Goal: Task Accomplishment & Management: Manage account settings

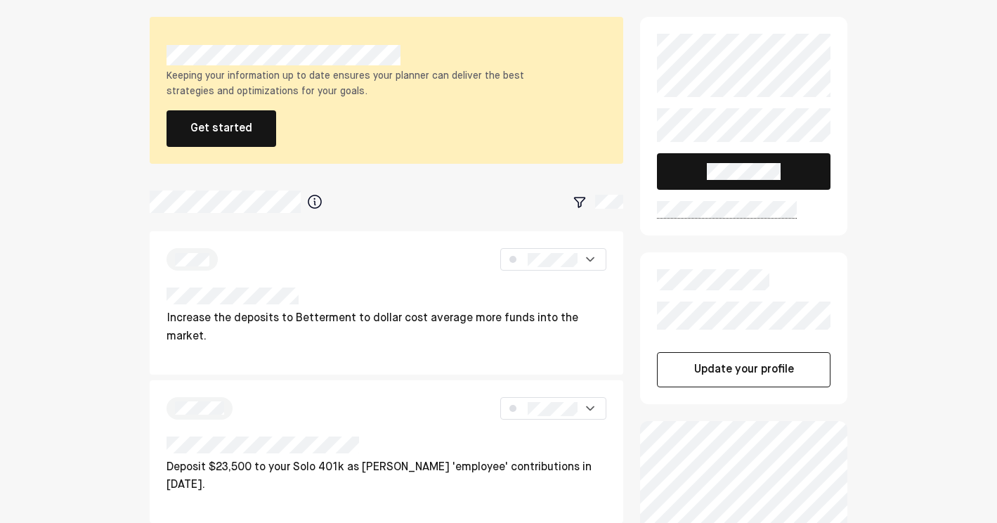
click at [384, 193] on div at bounding box center [387, 201] width 474 height 25
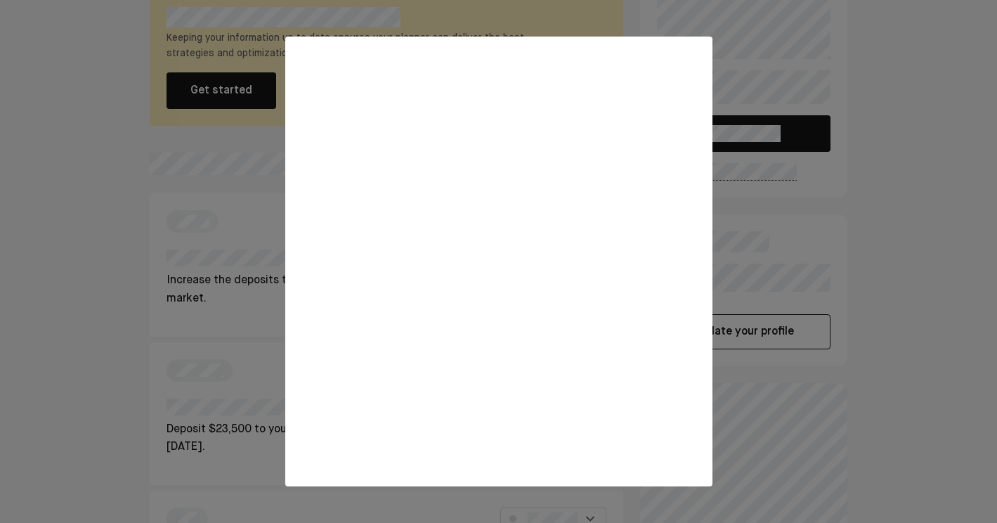
scroll to position [48, 0]
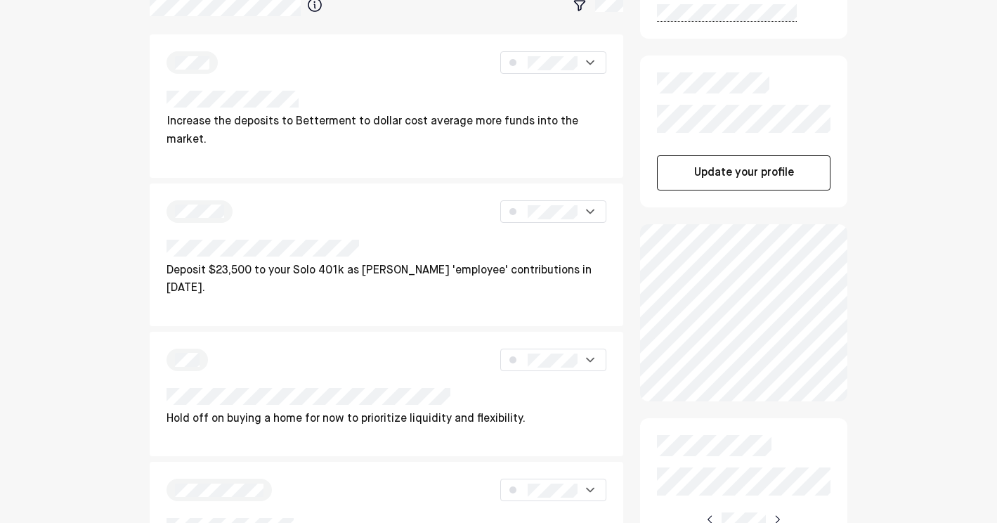
scroll to position [213, 0]
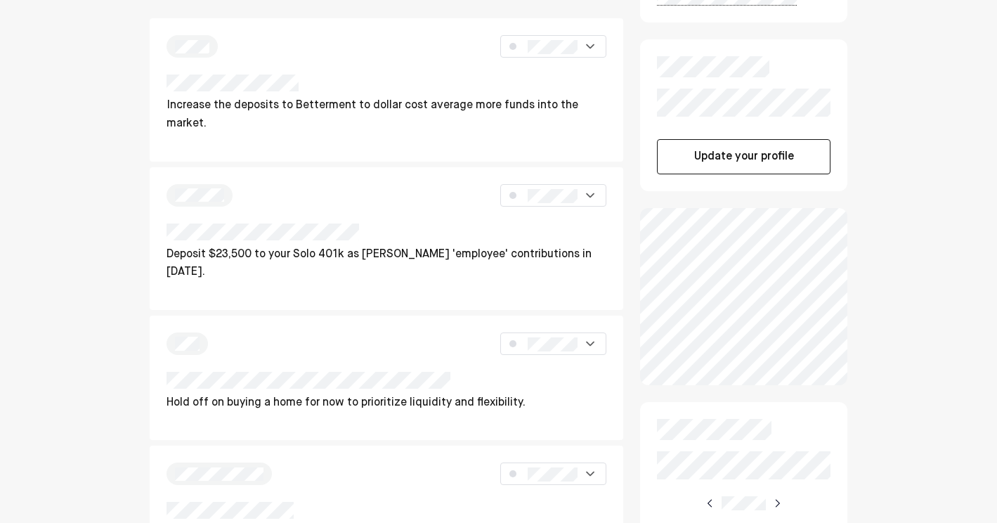
click at [762, 160] on button "Update your profile" at bounding box center [744, 156] width 174 height 35
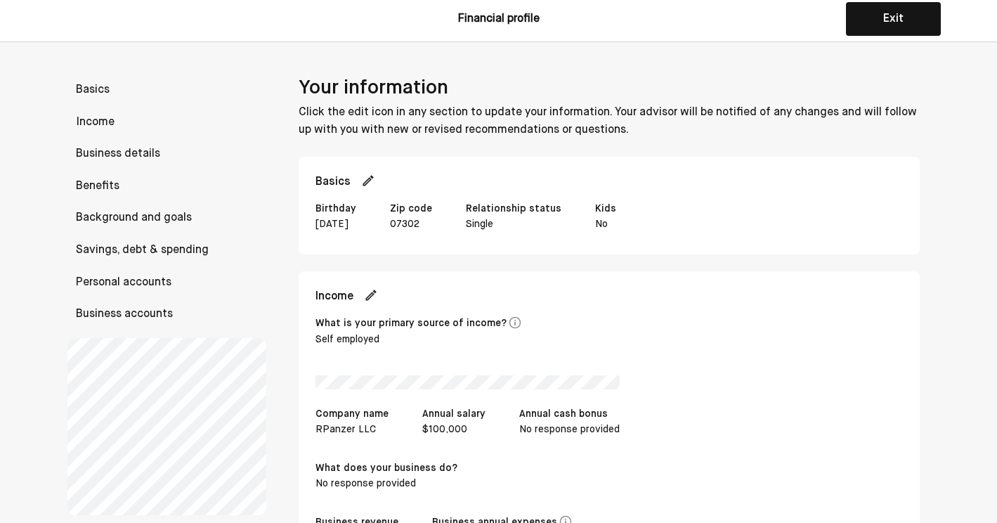
scroll to position [3, 0]
click at [370, 181] on img at bounding box center [368, 181] width 14 height 14
select select "*****"
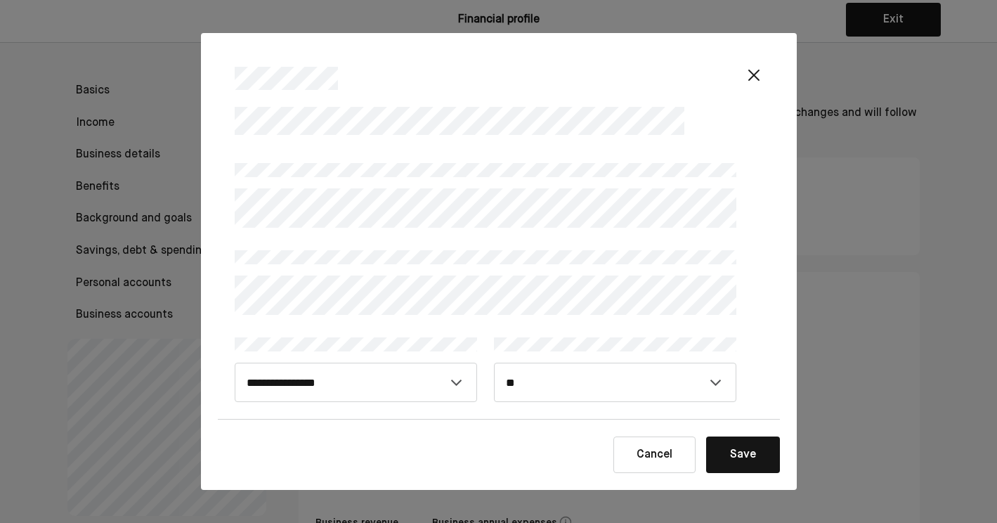
click at [396, 232] on div "**********" at bounding box center [486, 279] width 502 height 245
select select "******"
click option "******" at bounding box center [0, 0] width 0 height 0
click at [736, 449] on button "Save" at bounding box center [743, 454] width 74 height 37
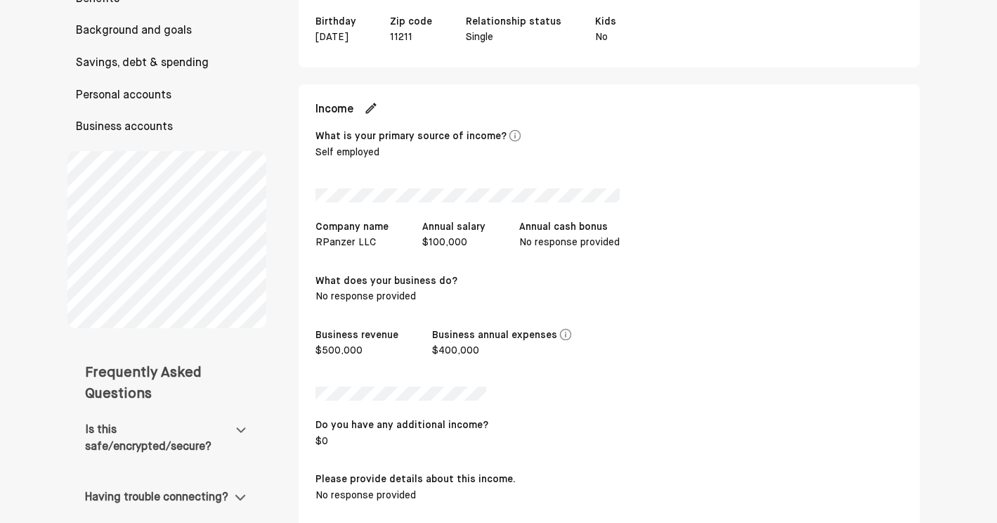
scroll to position [183, 0]
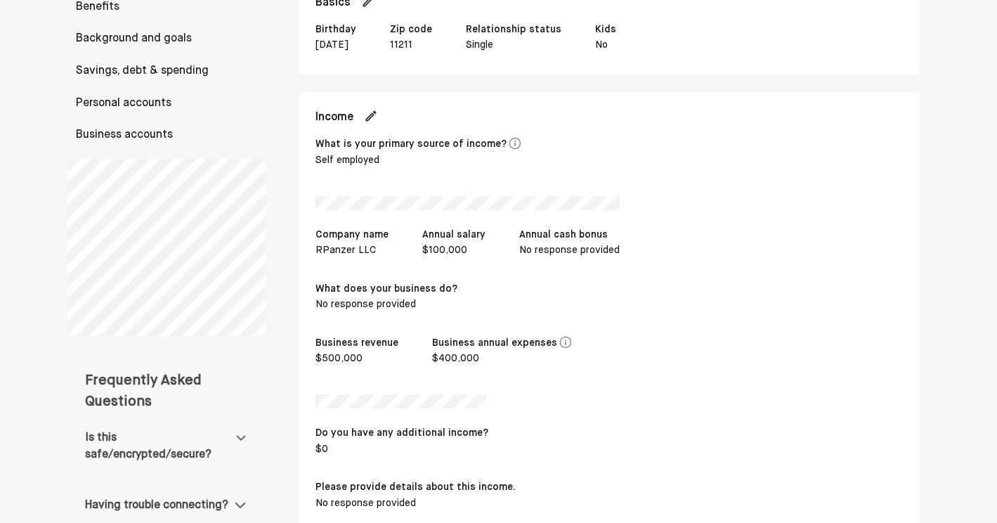
click at [377, 115] on img at bounding box center [371, 116] width 14 height 14
select select "**********"
select select "******"
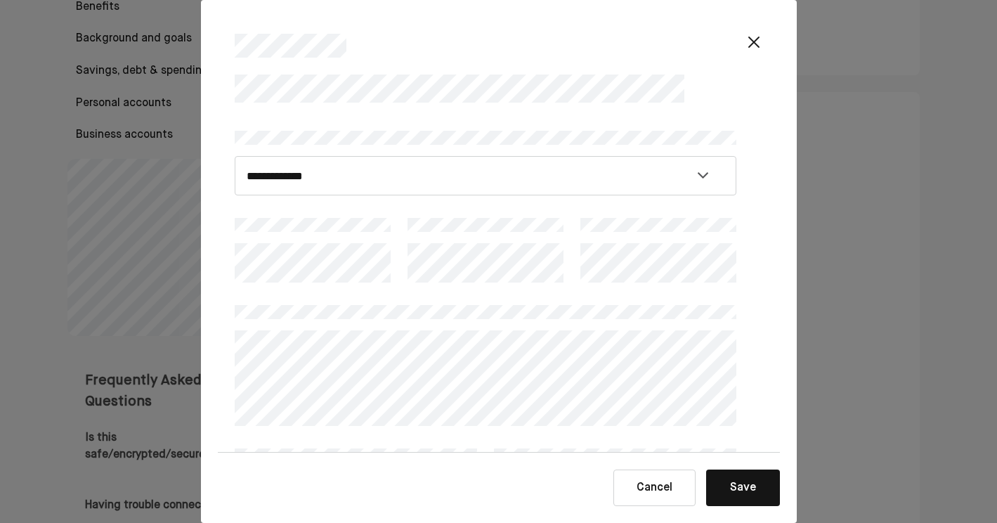
click at [737, 489] on button "Save" at bounding box center [743, 487] width 74 height 37
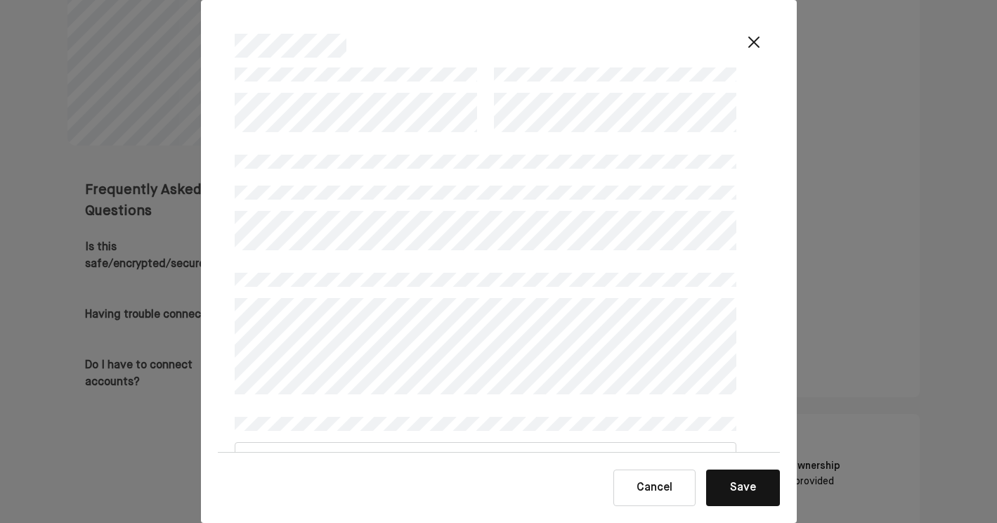
scroll to position [427, 0]
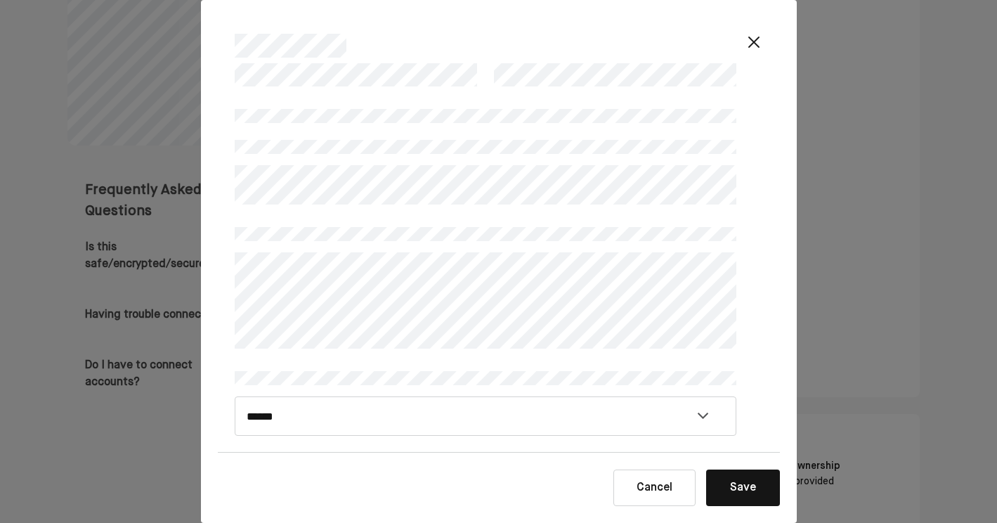
click at [740, 483] on button "Save" at bounding box center [743, 487] width 74 height 37
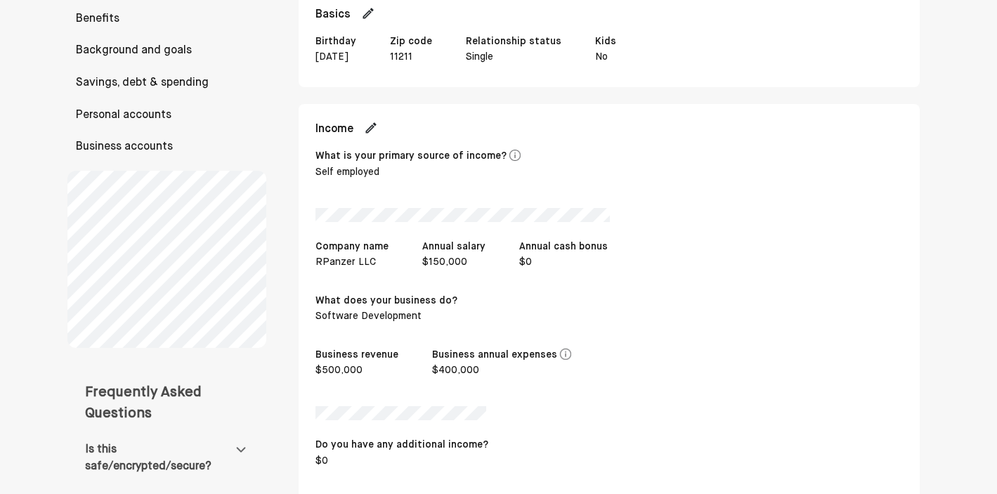
scroll to position [2582, 0]
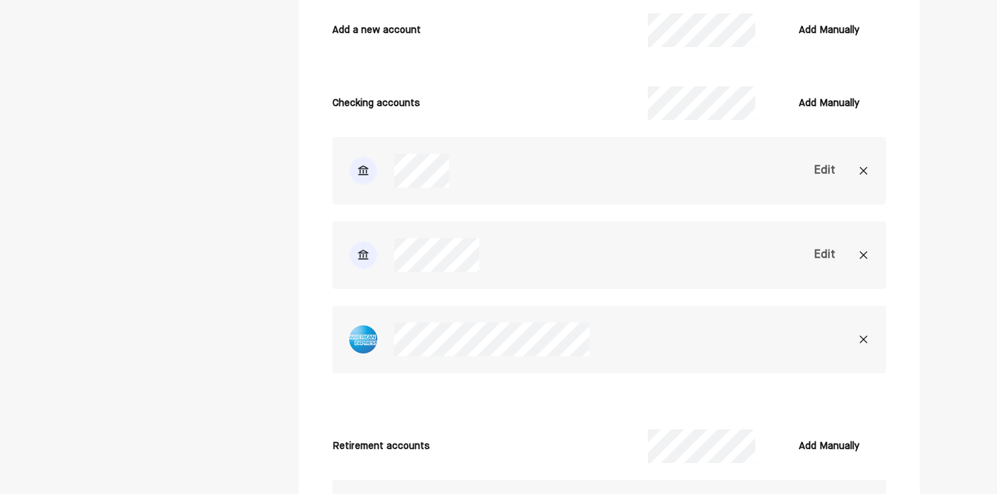
click at [867, 256] on img at bounding box center [863, 254] width 11 height 11
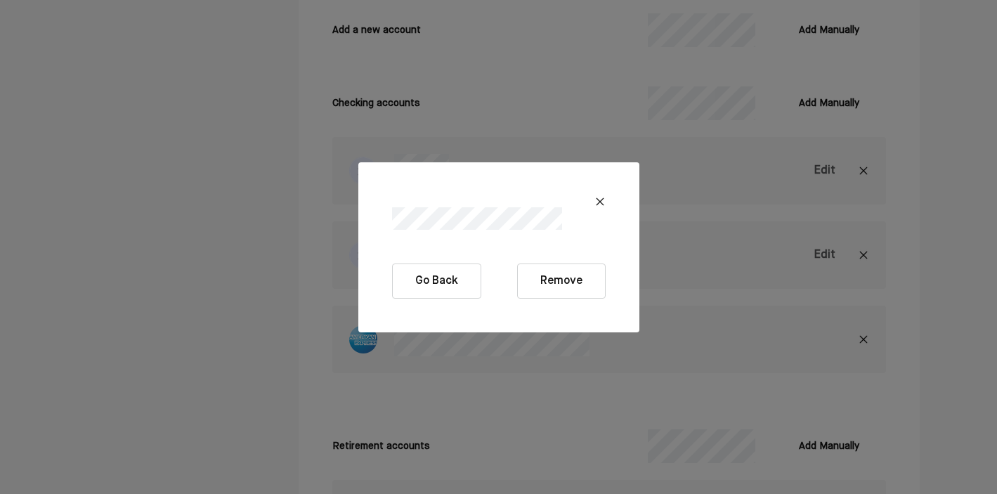
click at [571, 285] on button "Remove" at bounding box center [561, 281] width 89 height 35
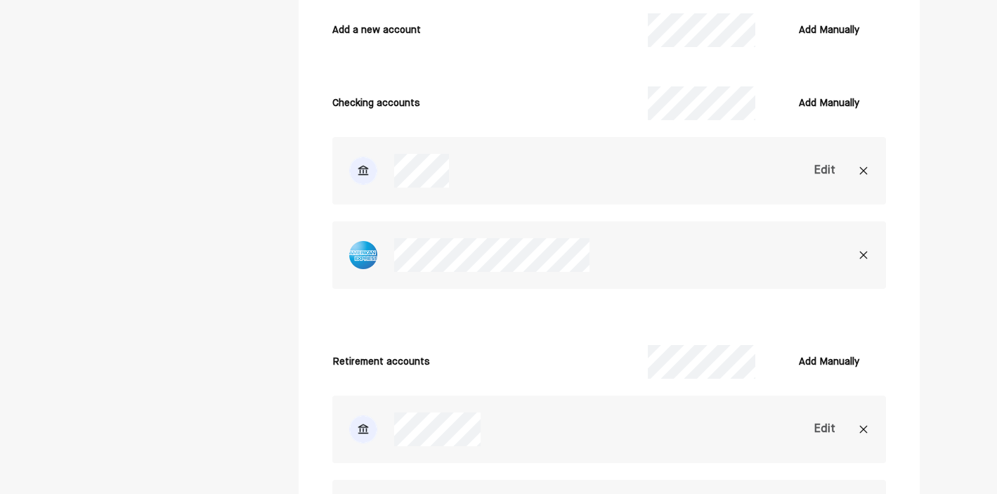
click at [828, 168] on div "Edit" at bounding box center [824, 170] width 21 height 17
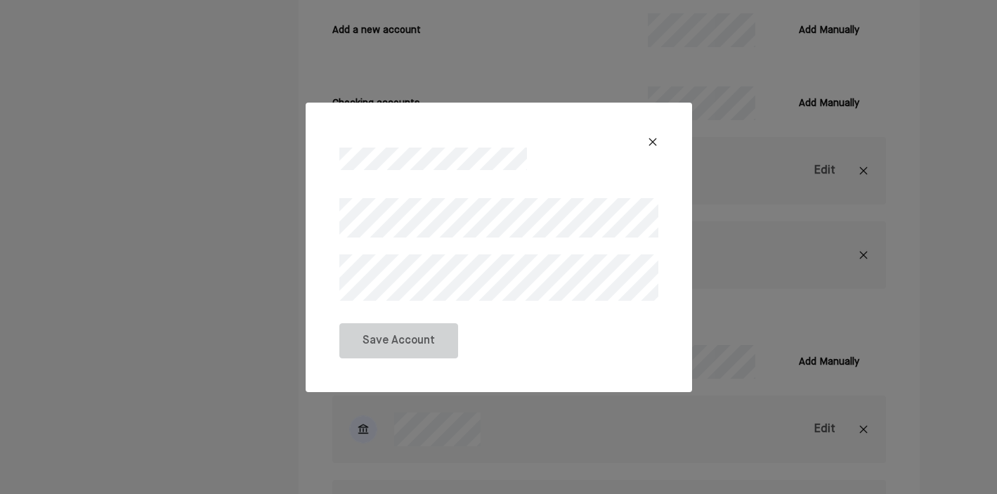
click at [652, 134] on div at bounding box center [499, 147] width 353 height 56
click at [658, 145] on div at bounding box center [499, 147] width 353 height 56
click at [658, 145] on img at bounding box center [652, 141] width 11 height 11
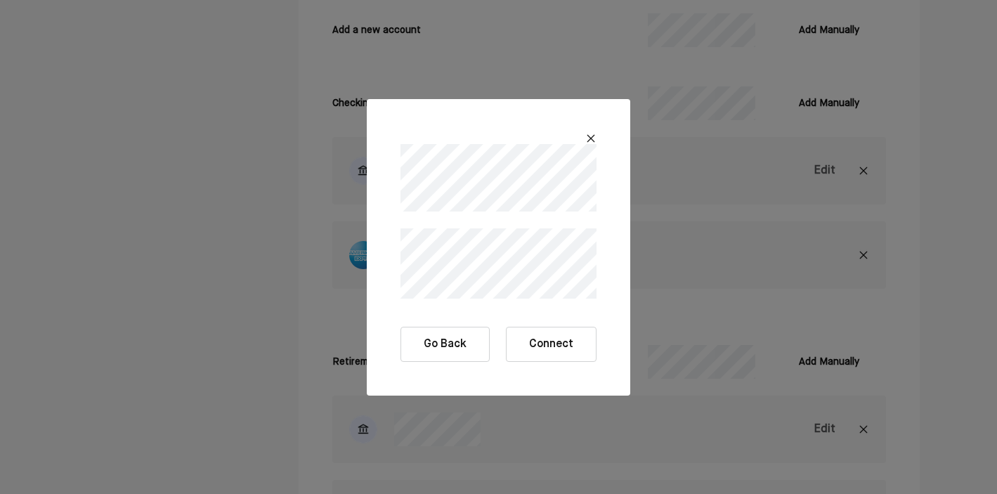
click at [542, 348] on button "Connect" at bounding box center [551, 344] width 91 height 35
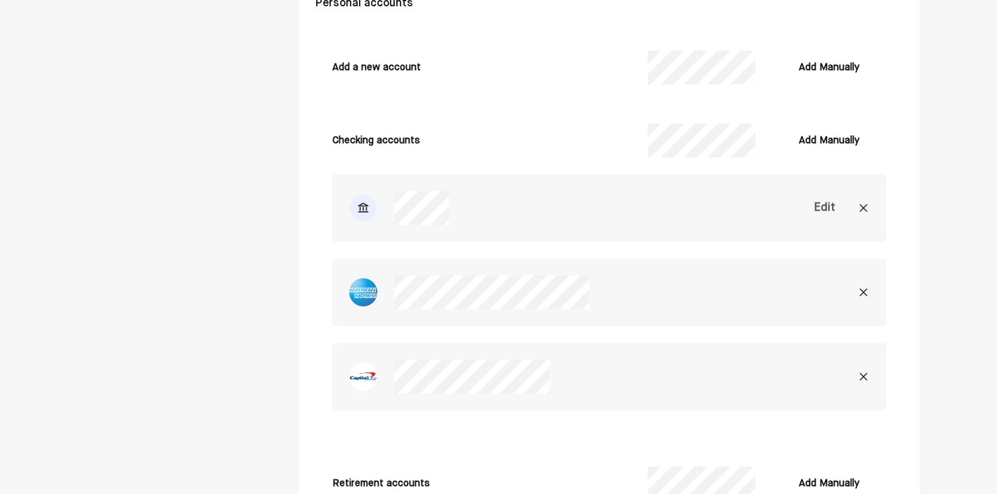
scroll to position [2558, 0]
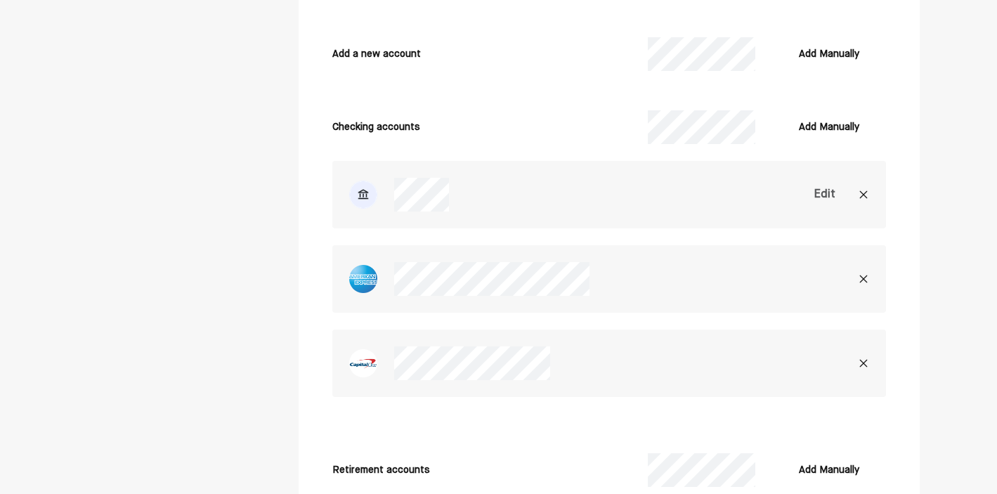
click at [867, 195] on img at bounding box center [863, 194] width 11 height 11
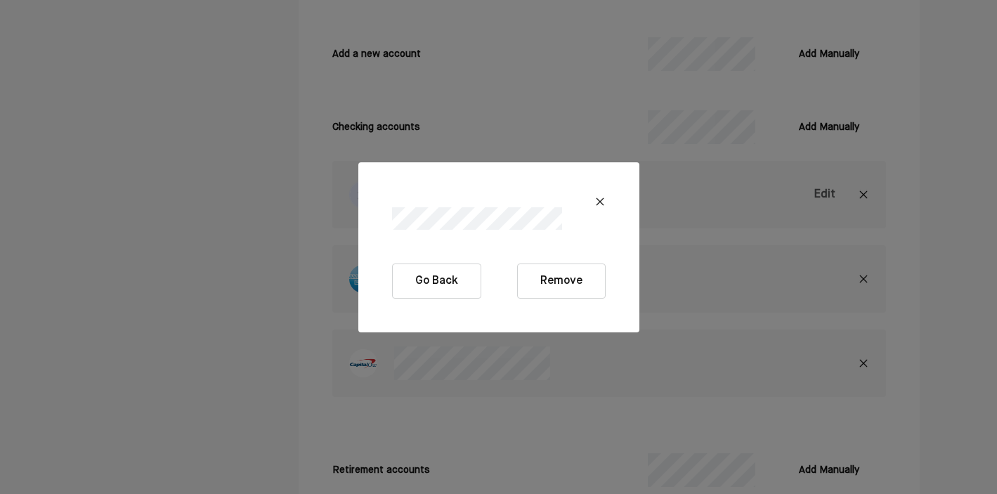
click at [563, 287] on button "Remove" at bounding box center [561, 281] width 89 height 35
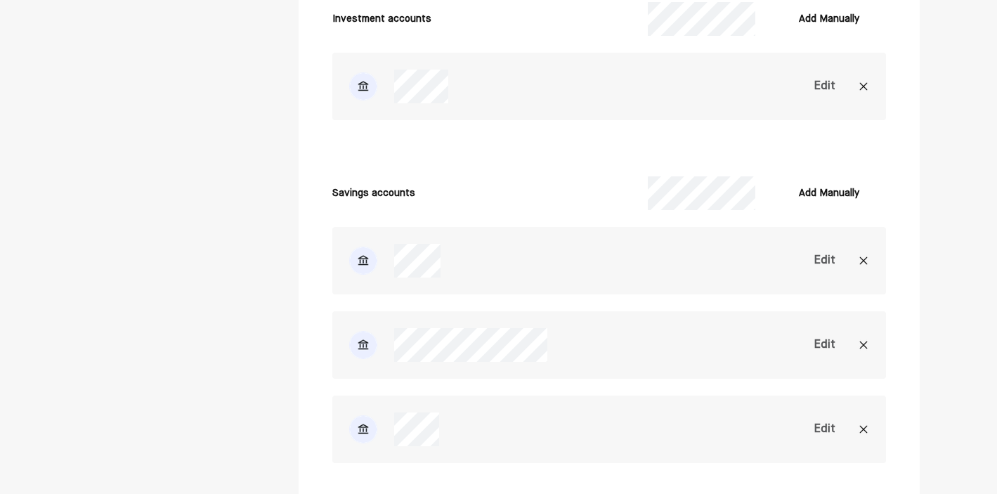
scroll to position [3192, 0]
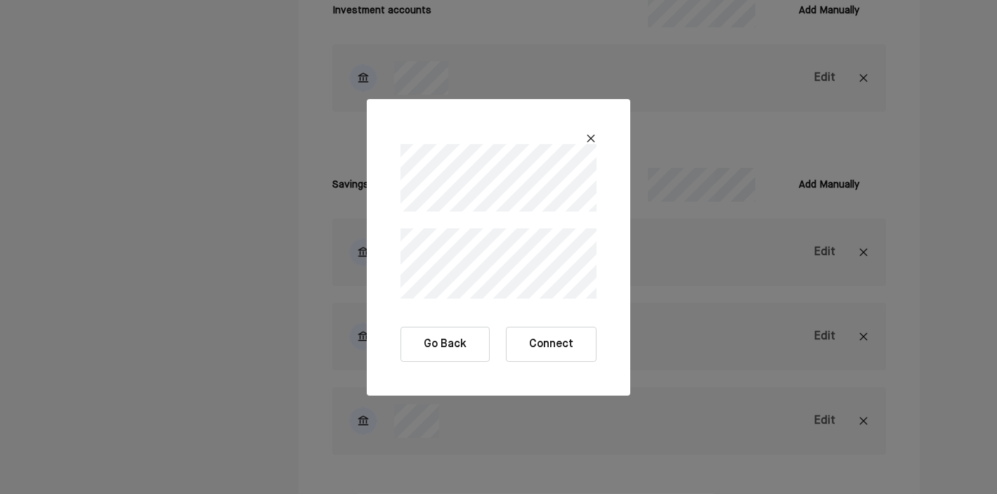
click at [554, 344] on button "Connect" at bounding box center [551, 344] width 91 height 35
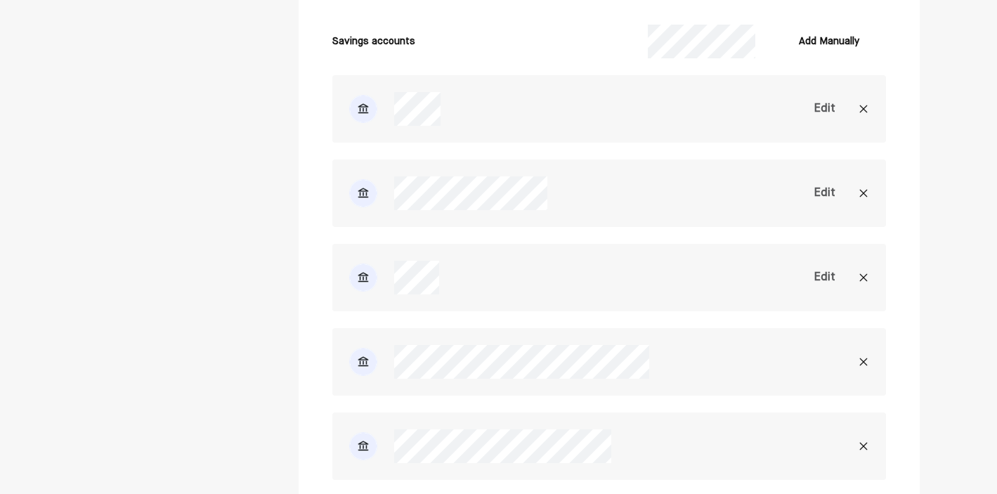
scroll to position [2881, 0]
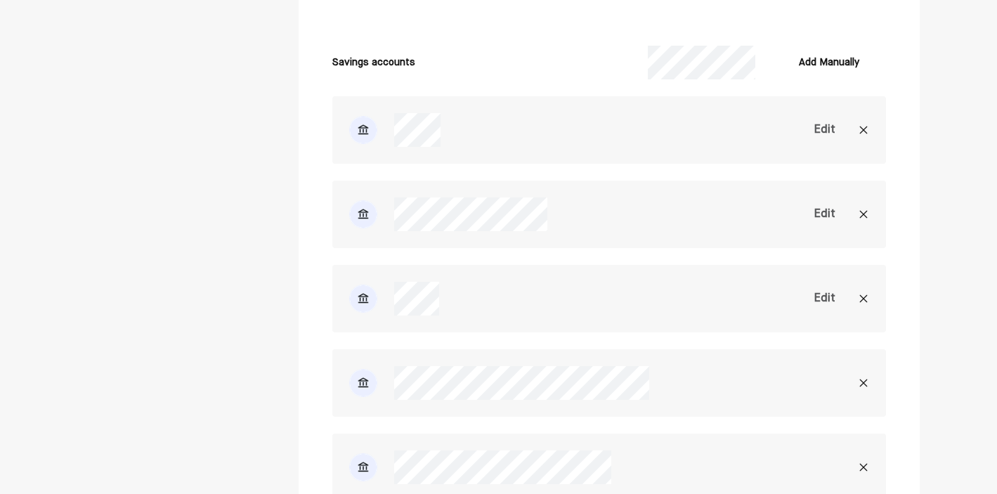
click at [864, 302] on img at bounding box center [863, 298] width 11 height 11
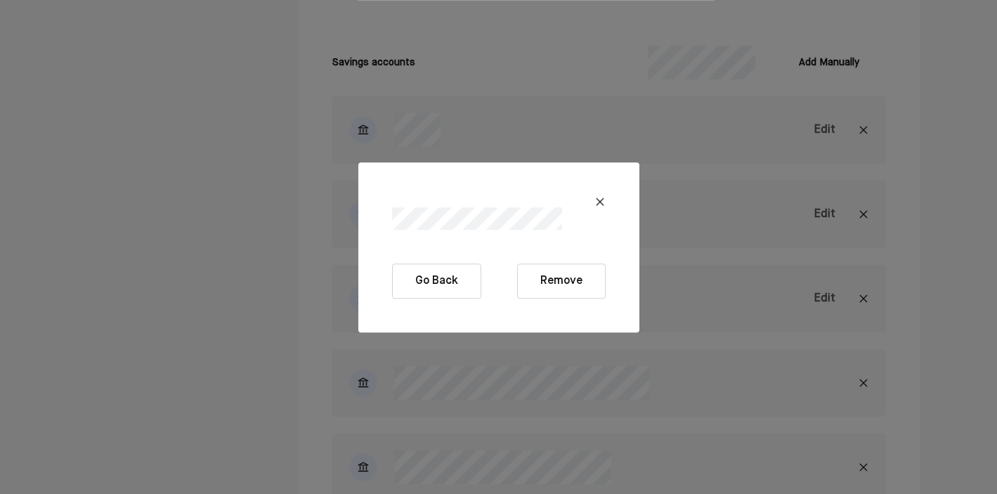
click at [560, 285] on button "Remove" at bounding box center [561, 281] width 89 height 35
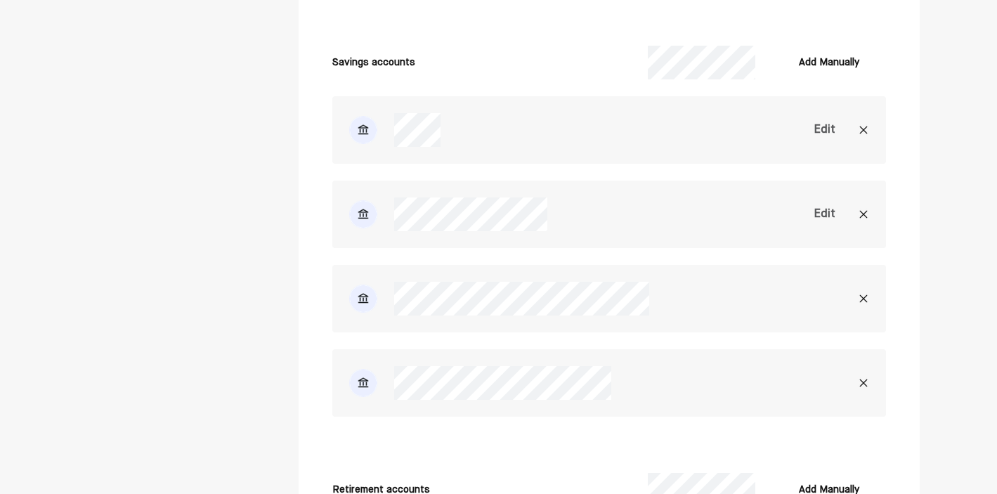
click at [865, 128] on img at bounding box center [863, 129] width 11 height 11
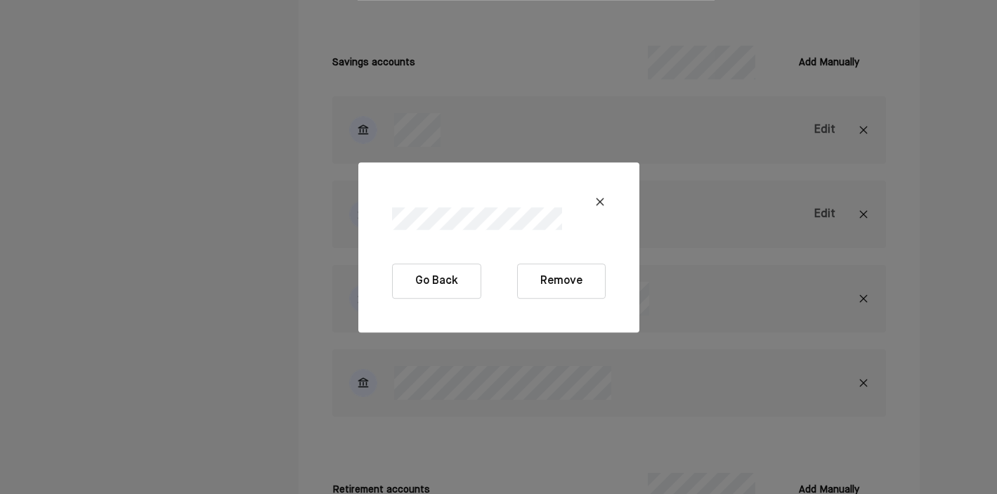
click at [557, 275] on button "Remove" at bounding box center [561, 281] width 89 height 35
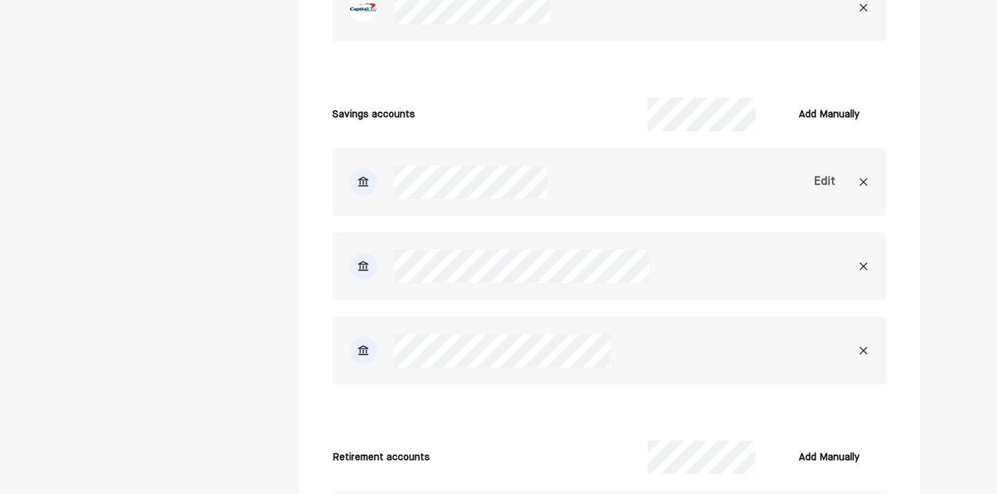
scroll to position [2816, 0]
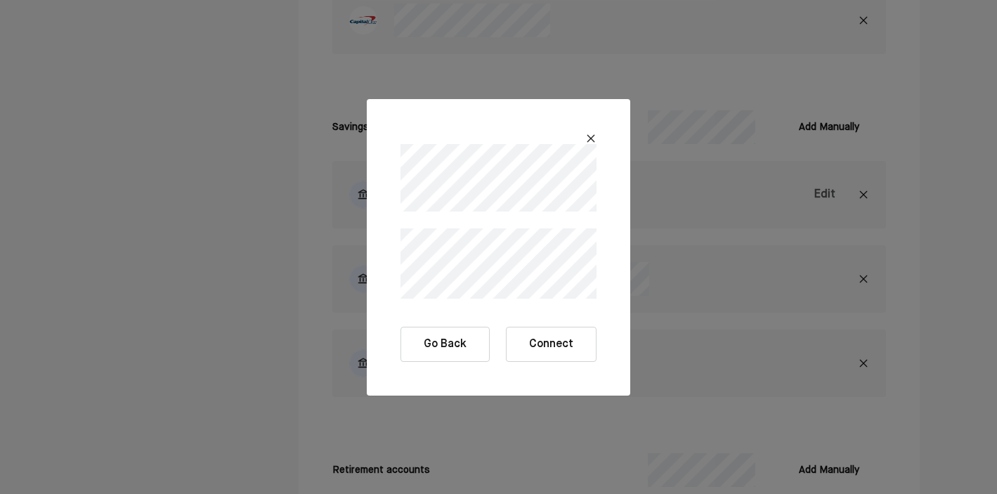
click at [560, 349] on button "Connect" at bounding box center [551, 344] width 91 height 35
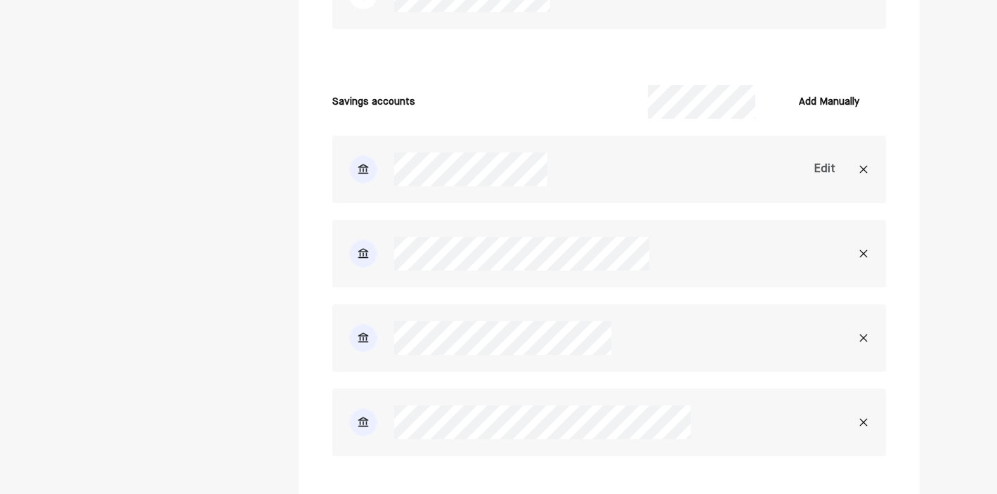
scroll to position [2840, 0]
click at [865, 170] on img at bounding box center [863, 170] width 11 height 11
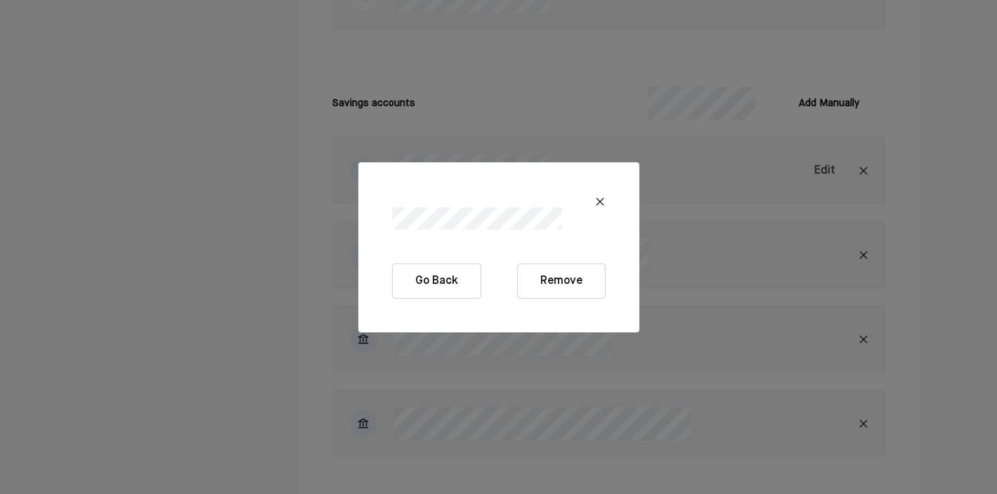
click at [560, 285] on button "Remove" at bounding box center [561, 281] width 89 height 35
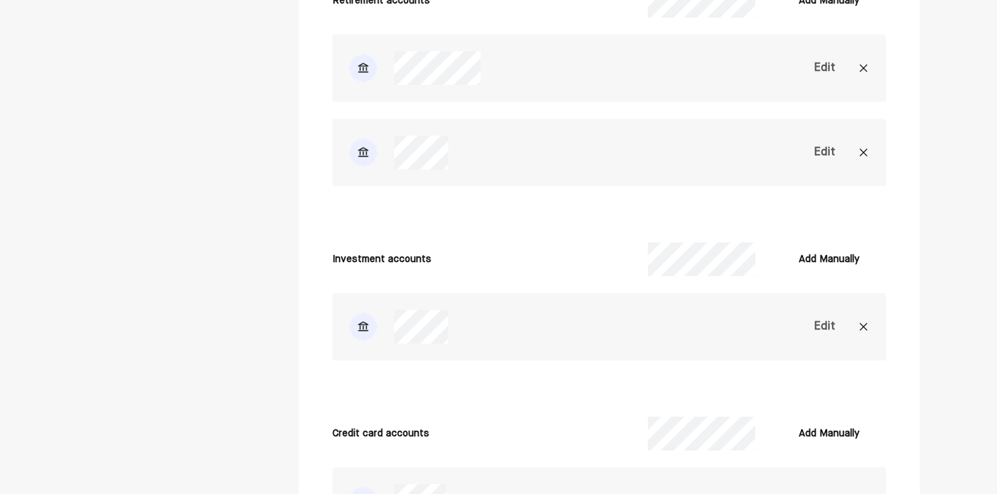
scroll to position [3283, 0]
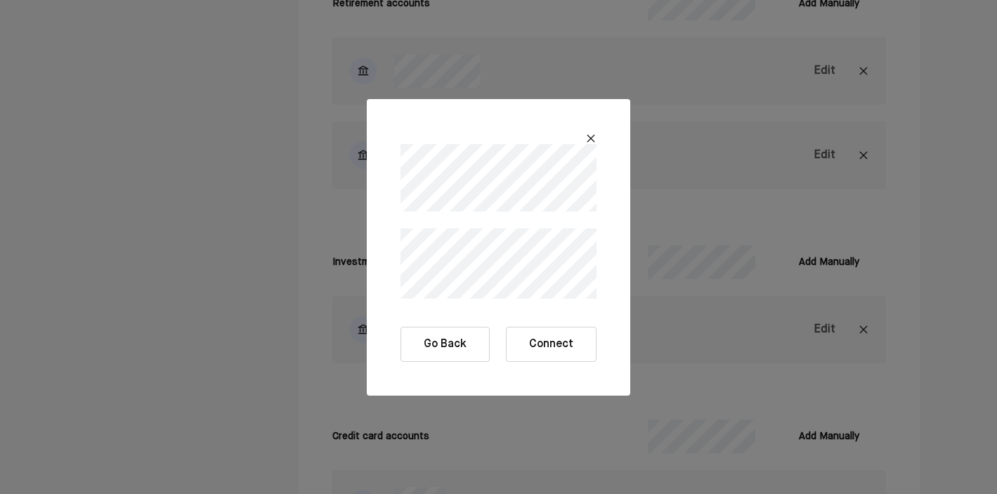
click at [557, 350] on button "Connect" at bounding box center [551, 344] width 91 height 35
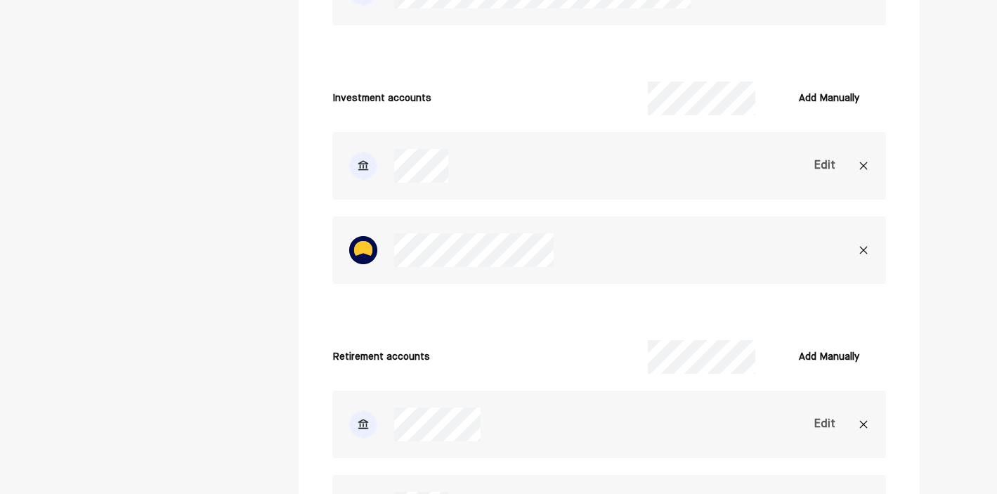
scroll to position [3157, 0]
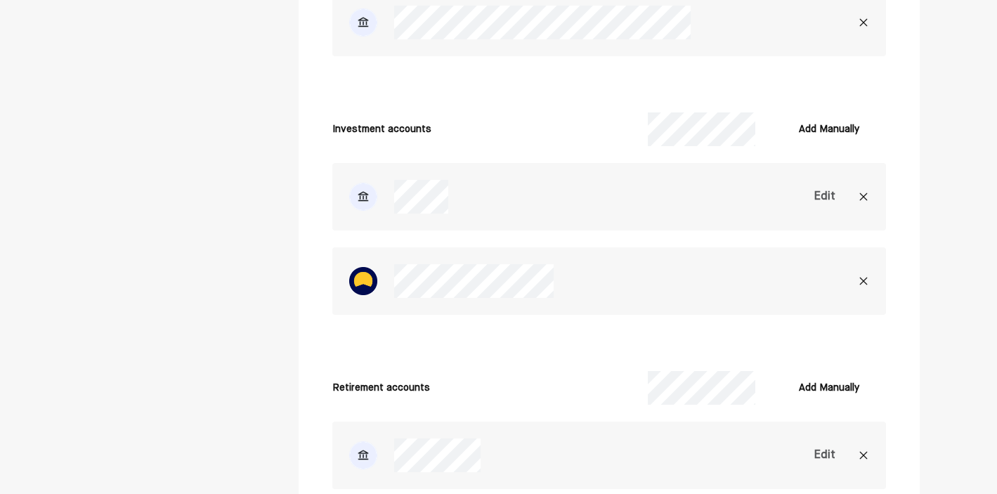
click at [864, 197] on img at bounding box center [863, 196] width 11 height 11
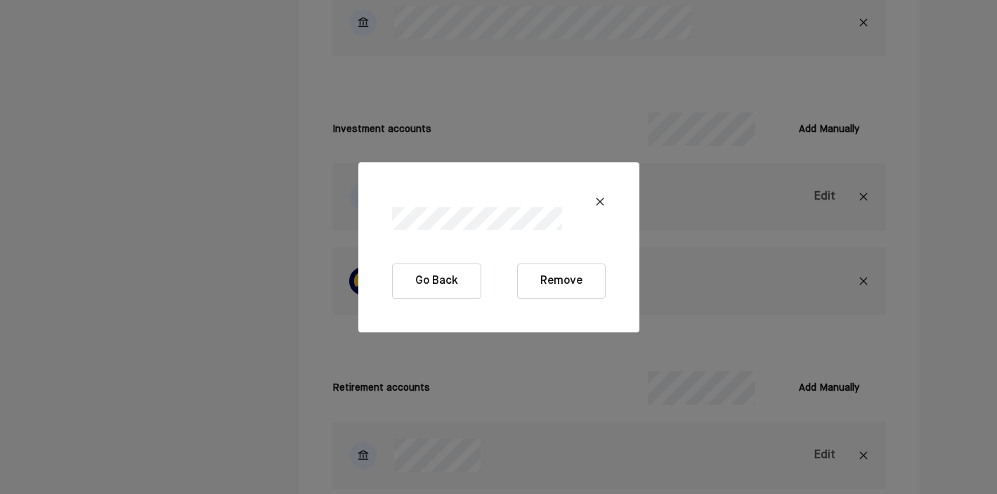
click at [575, 287] on button "Remove" at bounding box center [561, 281] width 89 height 35
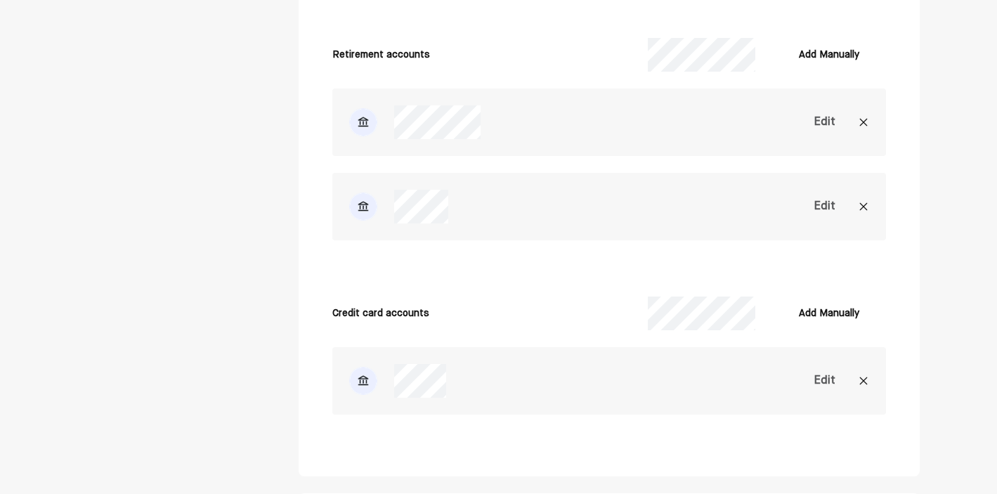
scroll to position [3407, 0]
click at [864, 202] on img at bounding box center [863, 205] width 11 height 11
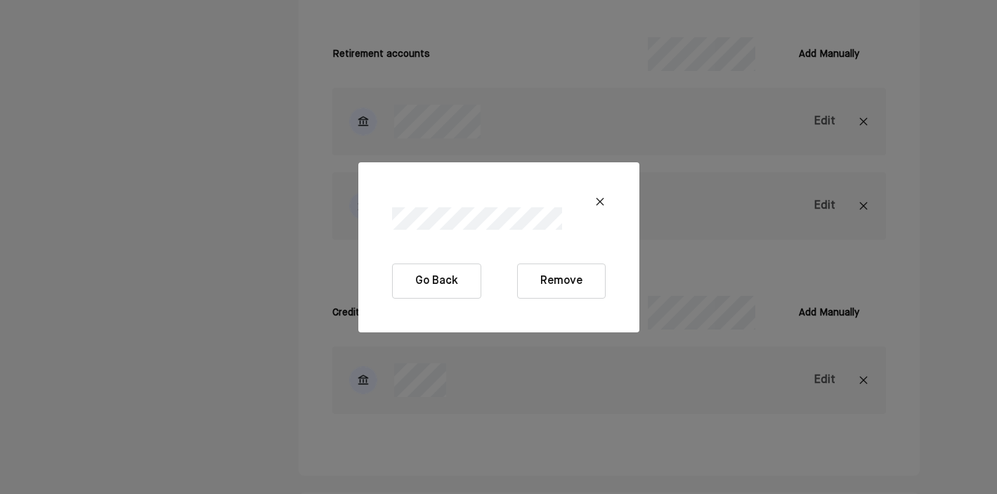
click at [568, 278] on button "Remove" at bounding box center [561, 281] width 89 height 35
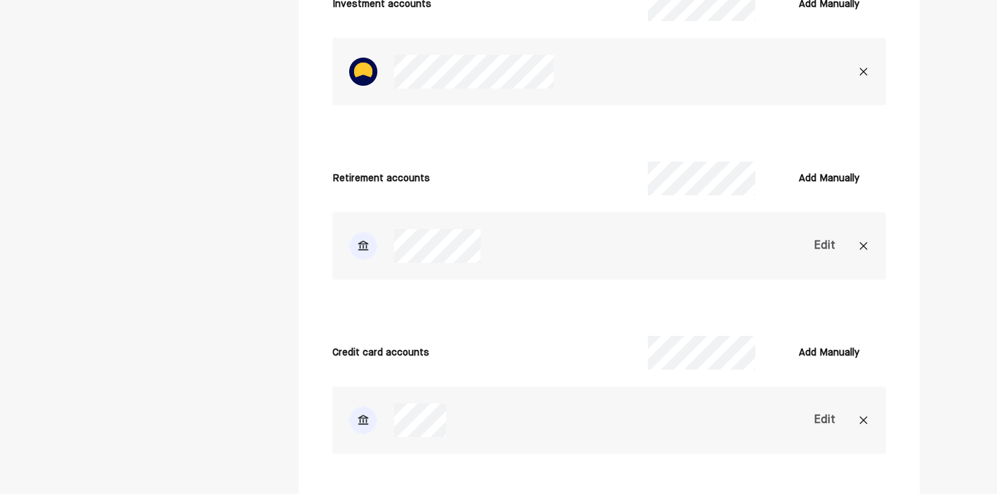
scroll to position [3301, 0]
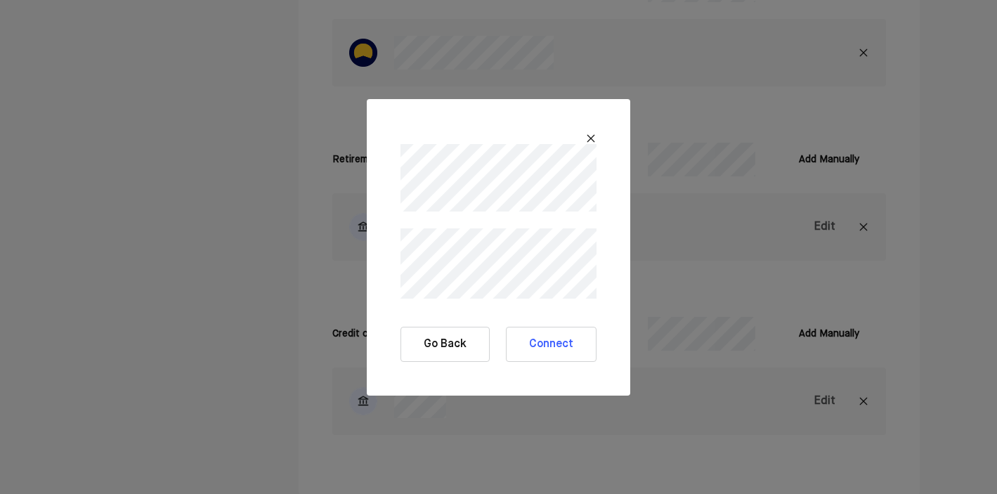
click at [592, 137] on img at bounding box center [590, 138] width 11 height 11
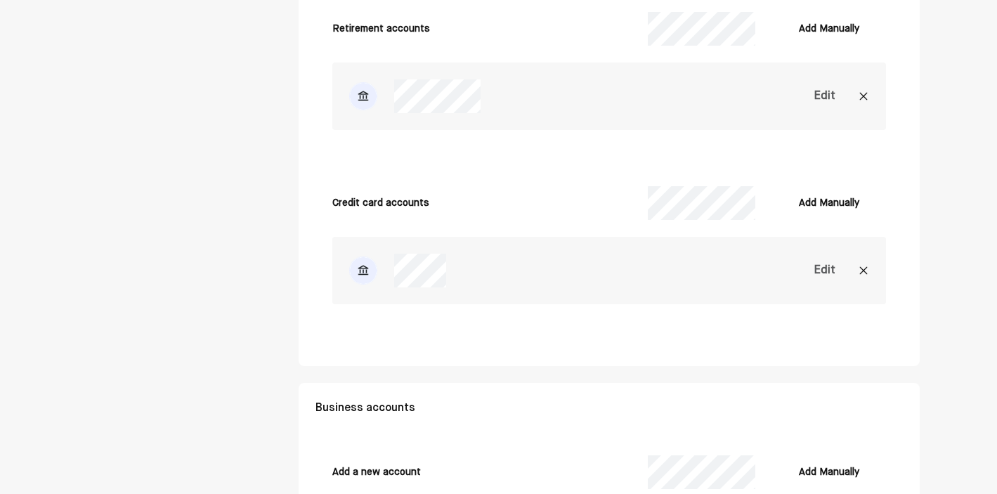
scroll to position [3563, 0]
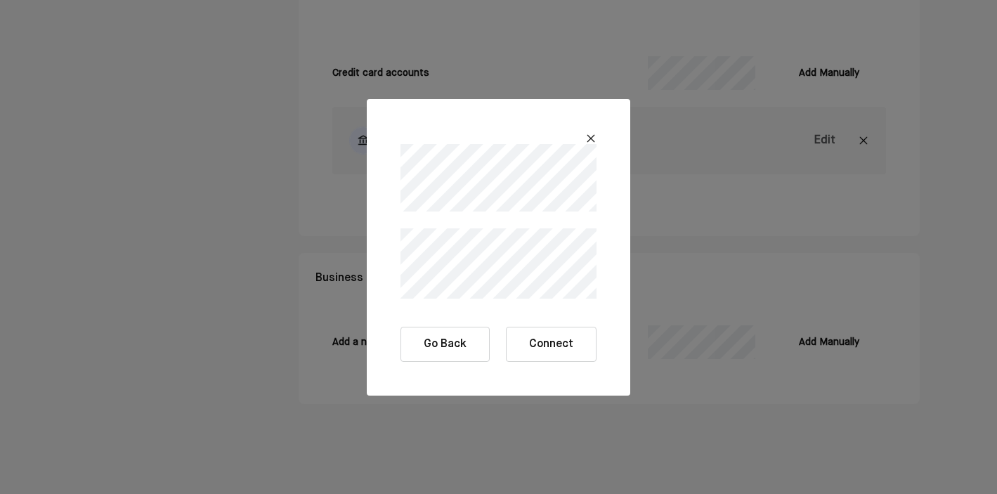
click at [541, 346] on button "Connect" at bounding box center [551, 344] width 91 height 35
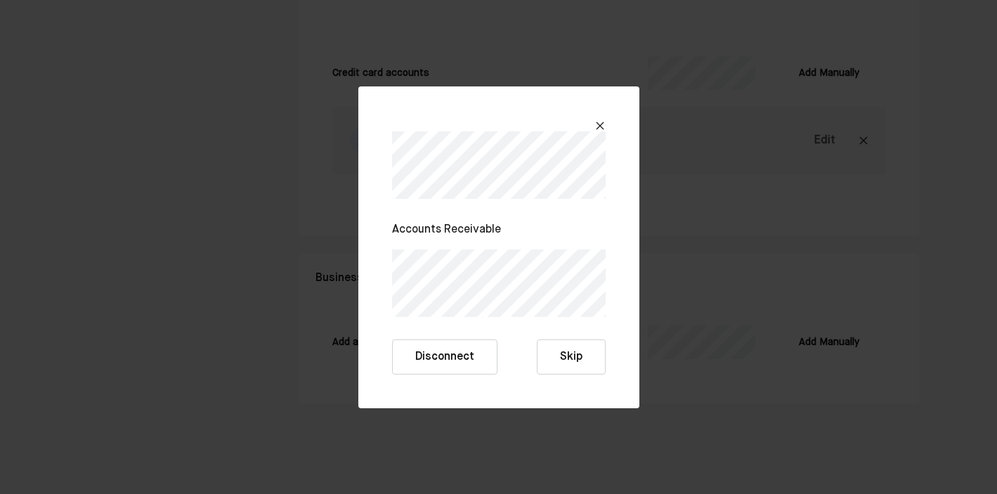
click at [461, 357] on button "Disconnect" at bounding box center [444, 356] width 105 height 35
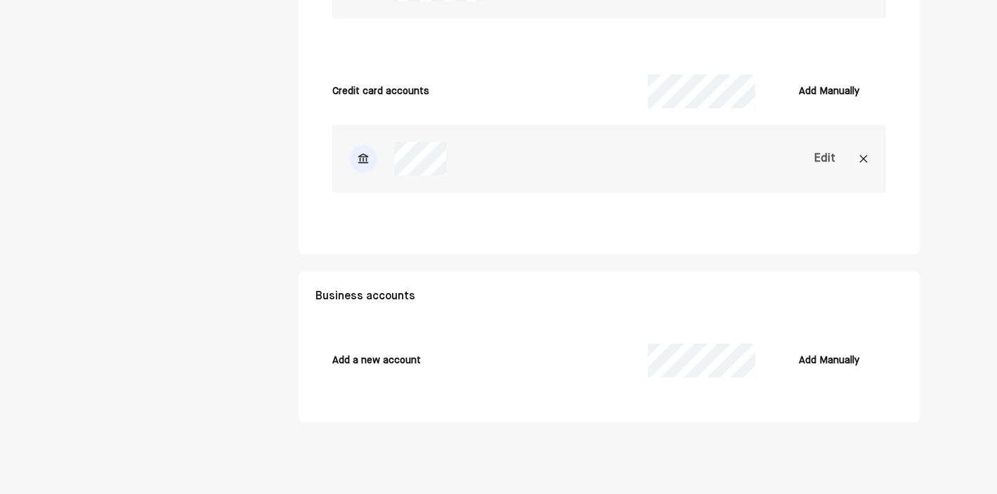
scroll to position [3461, 0]
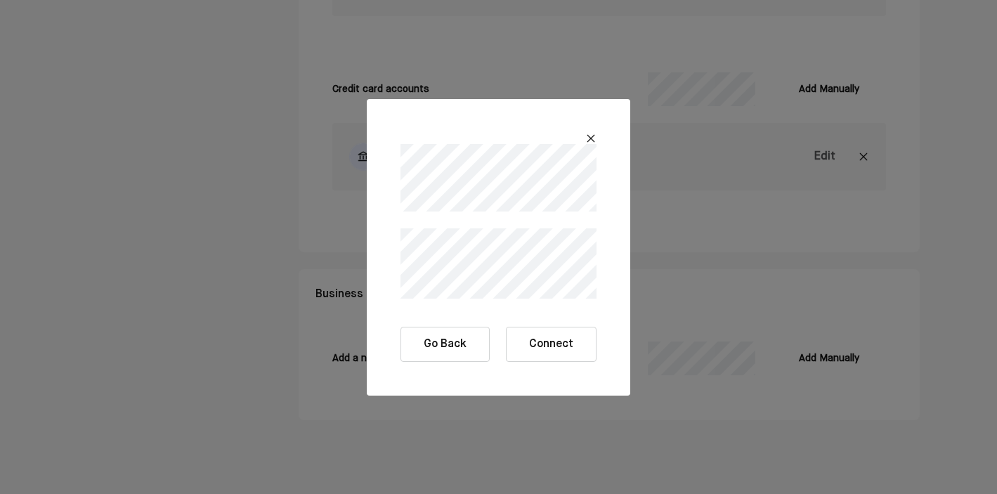
click at [535, 341] on button "Connect" at bounding box center [551, 344] width 91 height 35
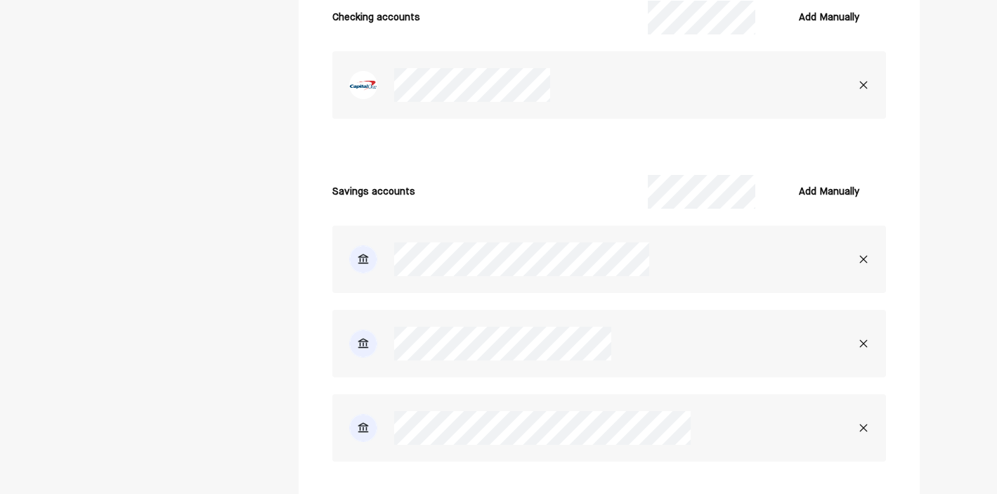
scroll to position [2655, 0]
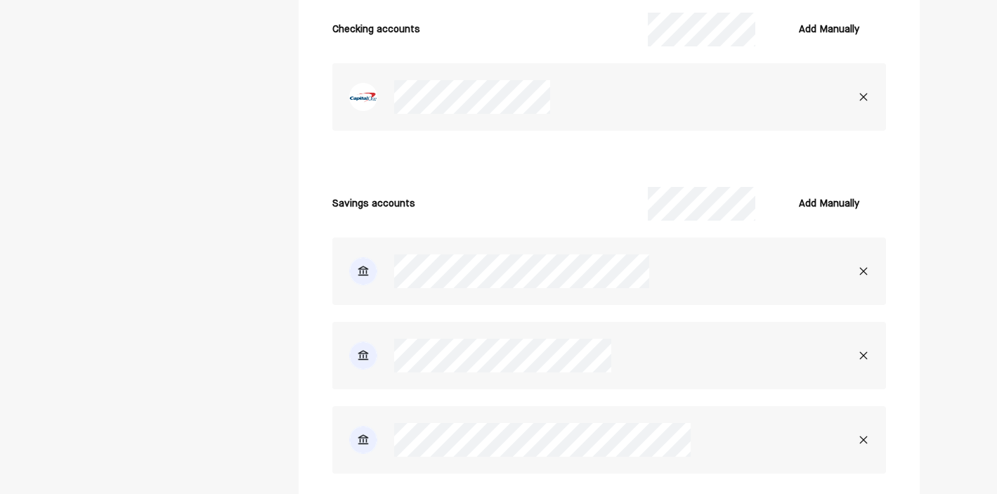
click at [864, 96] on img at bounding box center [863, 96] width 11 height 11
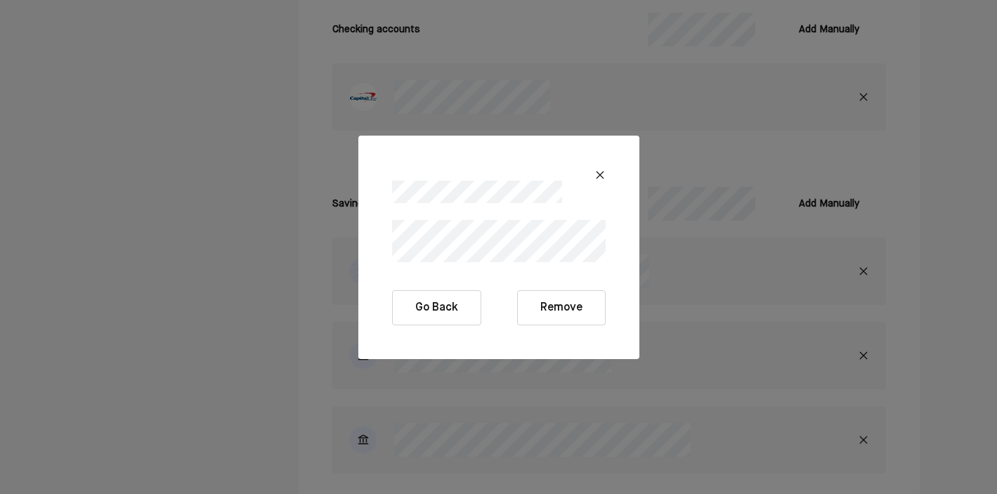
click at [572, 308] on button "Remove" at bounding box center [561, 307] width 89 height 35
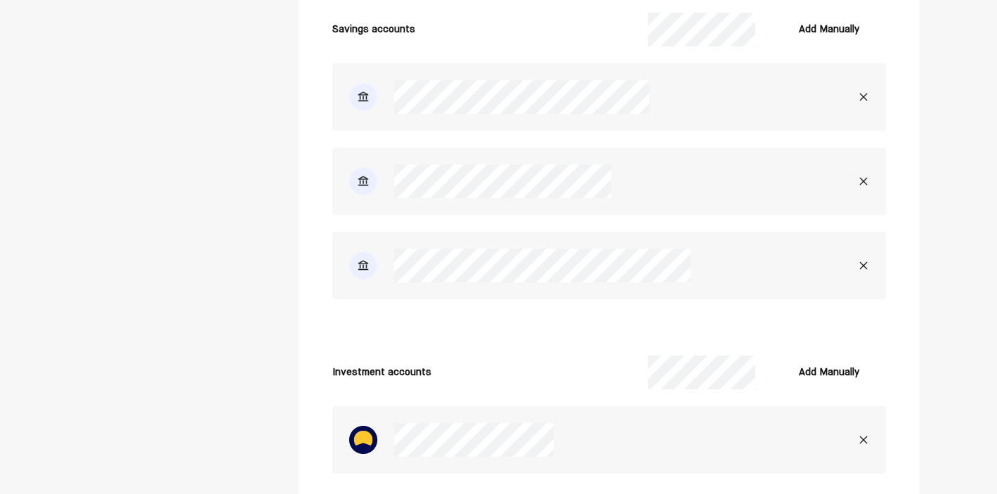
click at [867, 266] on img at bounding box center [863, 265] width 11 height 11
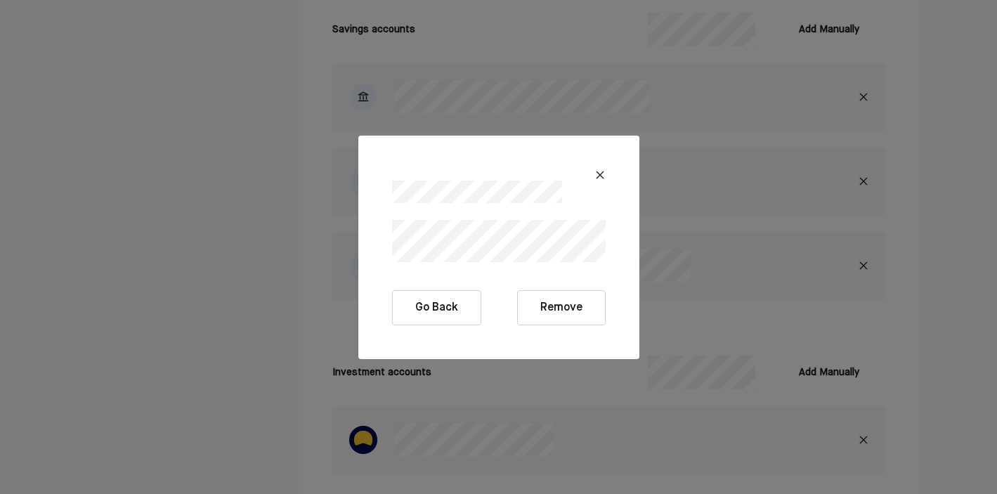
click at [574, 315] on button "Remove" at bounding box center [561, 307] width 89 height 35
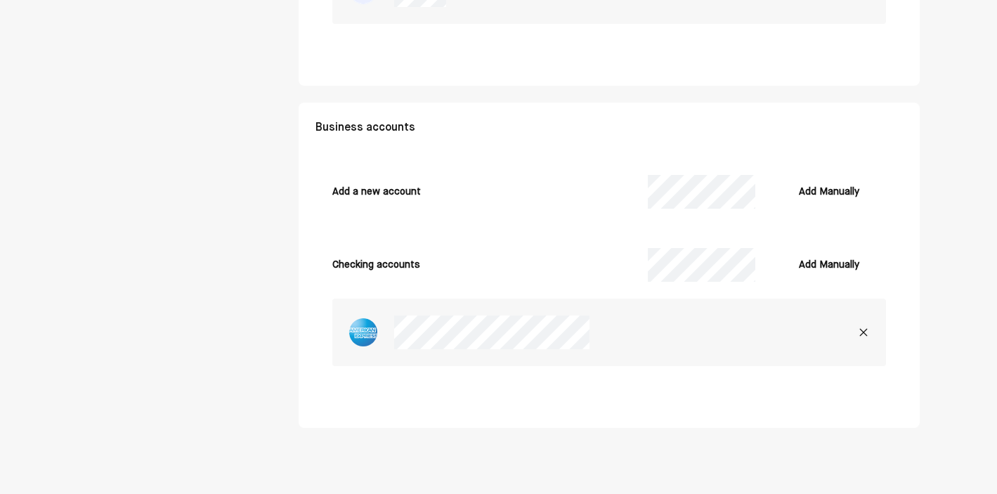
scroll to position [3394, 0]
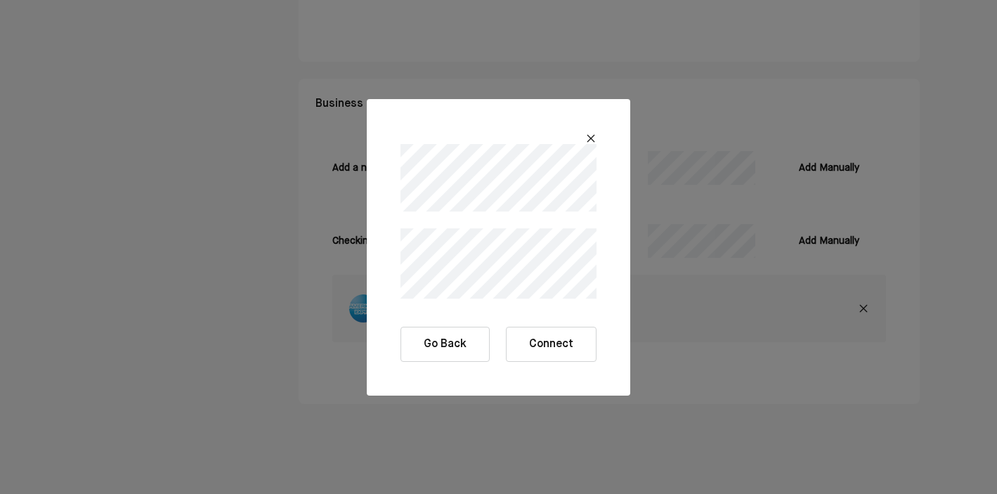
click at [552, 348] on button "Connect" at bounding box center [551, 344] width 91 height 35
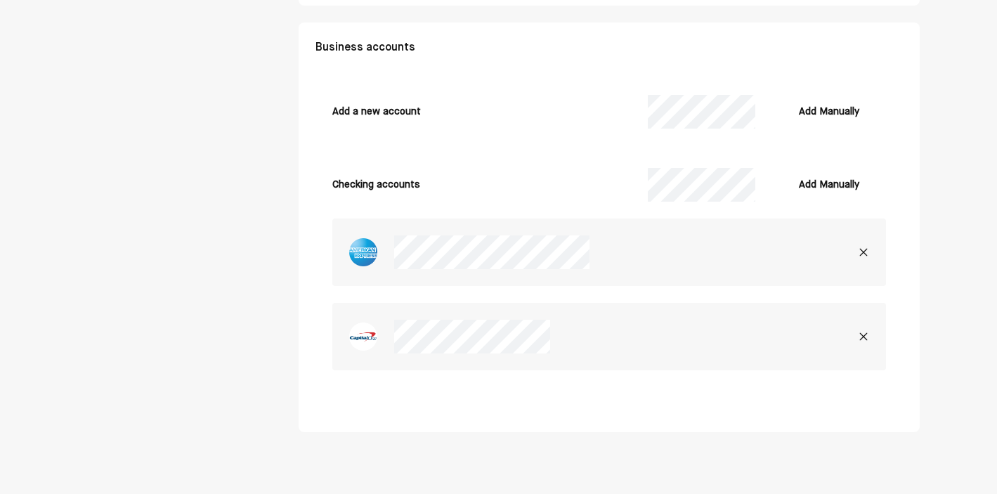
scroll to position [3461, 0]
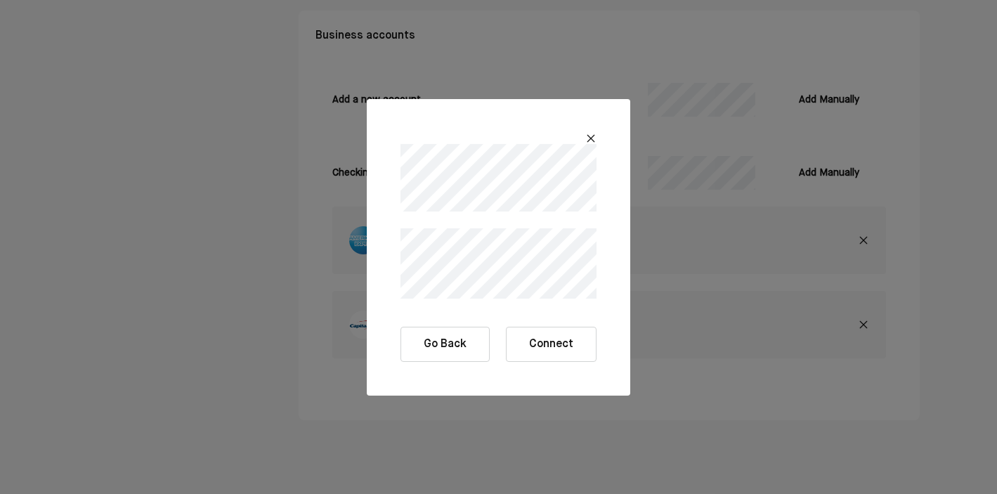
click at [540, 361] on button "Connect" at bounding box center [551, 344] width 91 height 35
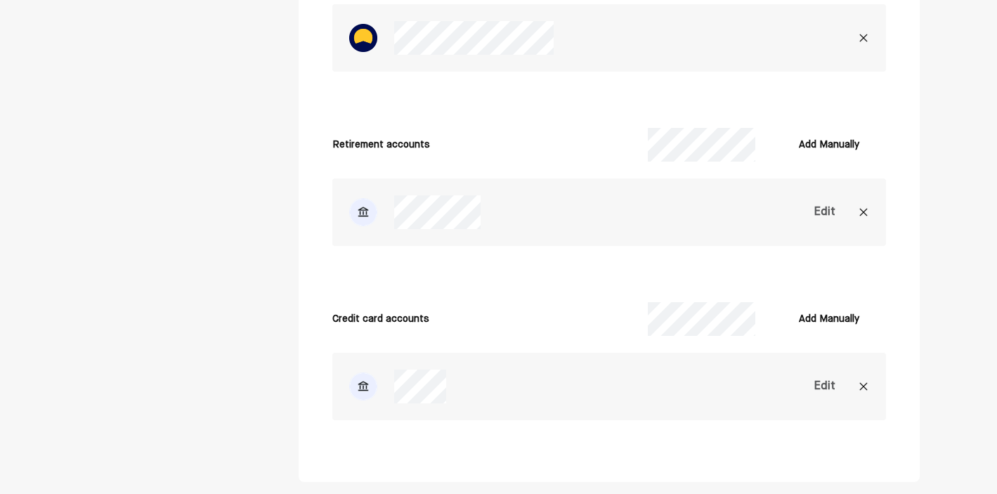
scroll to position [2932, 0]
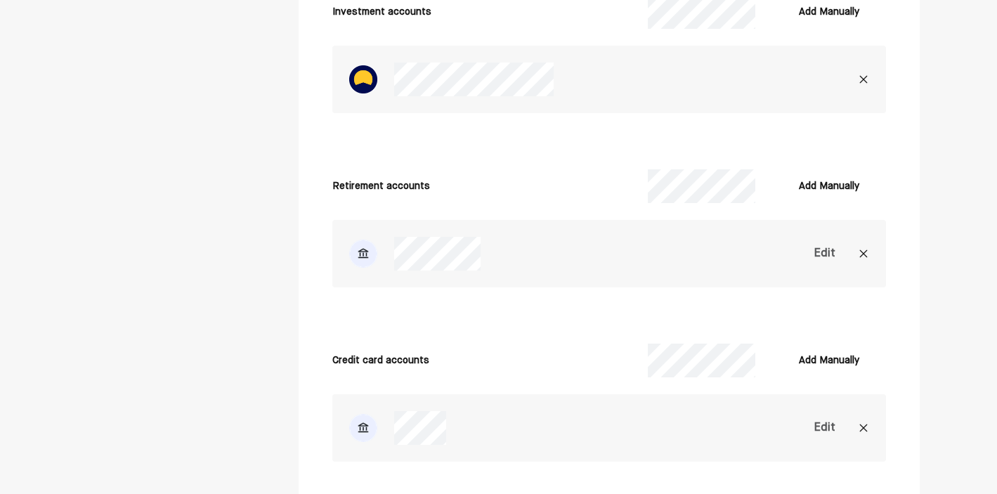
click at [821, 251] on div "Edit" at bounding box center [824, 253] width 21 height 17
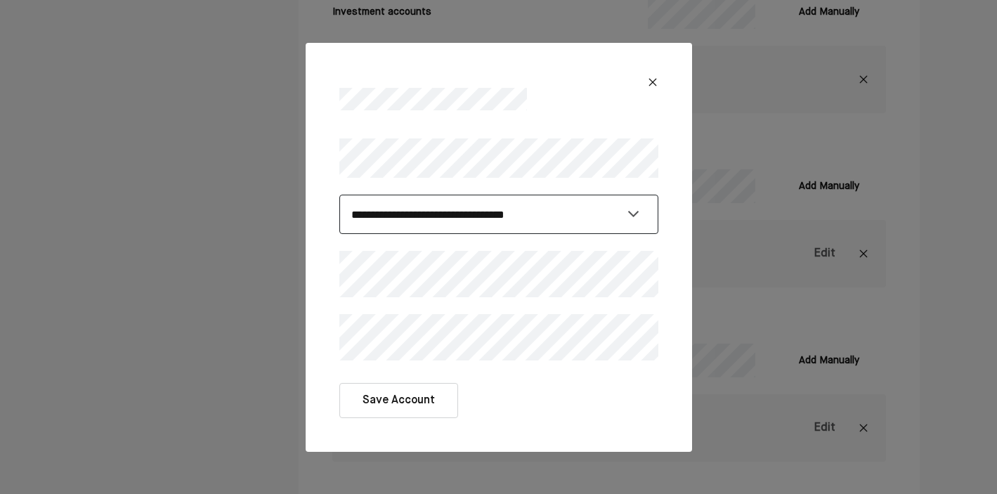
select select "**********"
click option "**********" at bounding box center [0, 0] width 0 height 0
click at [413, 394] on button "Save Account" at bounding box center [398, 400] width 119 height 35
click at [414, 402] on button "Save Account" at bounding box center [398, 400] width 119 height 35
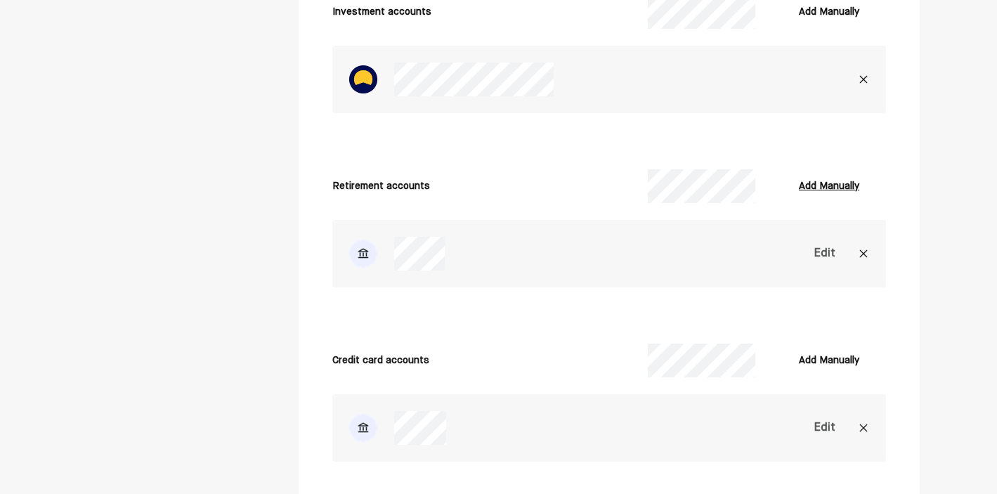
click at [802, 183] on div "Add Manually" at bounding box center [829, 186] width 60 height 17
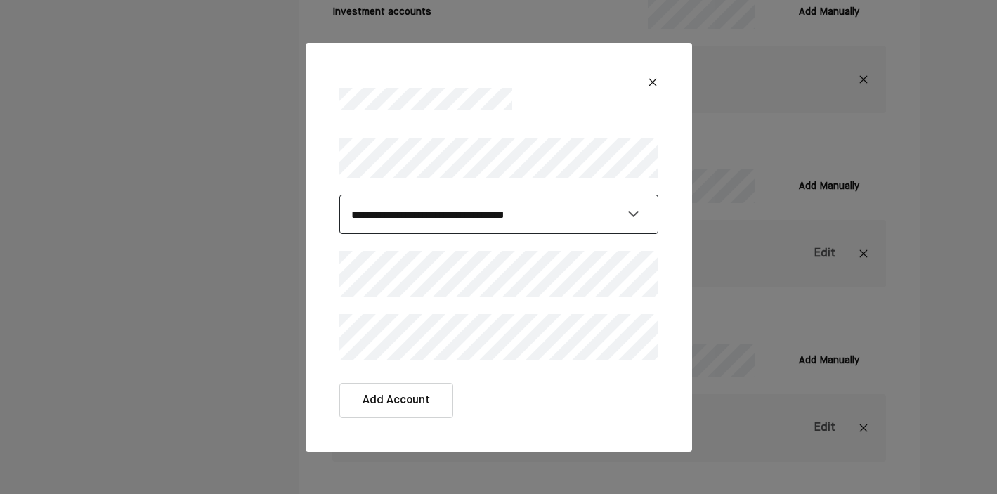
select select "*********"
click option "*********" at bounding box center [0, 0] width 0 height 0
click at [481, 407] on div "Add Account" at bounding box center [498, 400] width 319 height 35
click at [412, 403] on button "Add Account" at bounding box center [396, 400] width 114 height 35
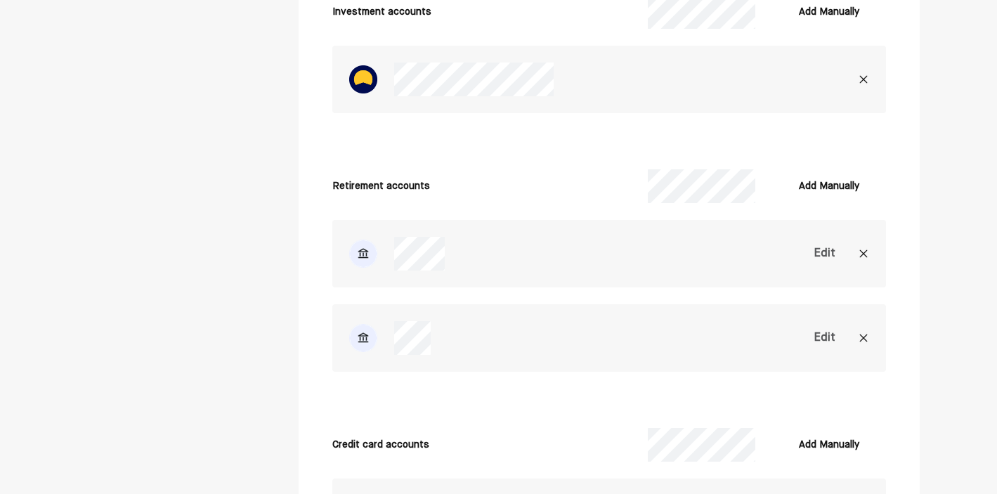
click at [829, 342] on div "Edit" at bounding box center [824, 338] width 21 height 17
select select "*********"
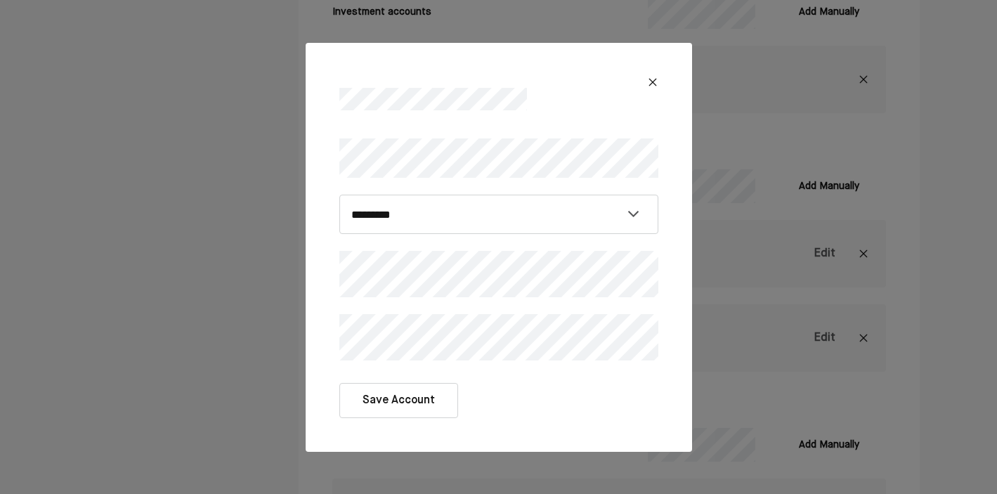
click at [417, 401] on button "Save Account" at bounding box center [398, 400] width 119 height 35
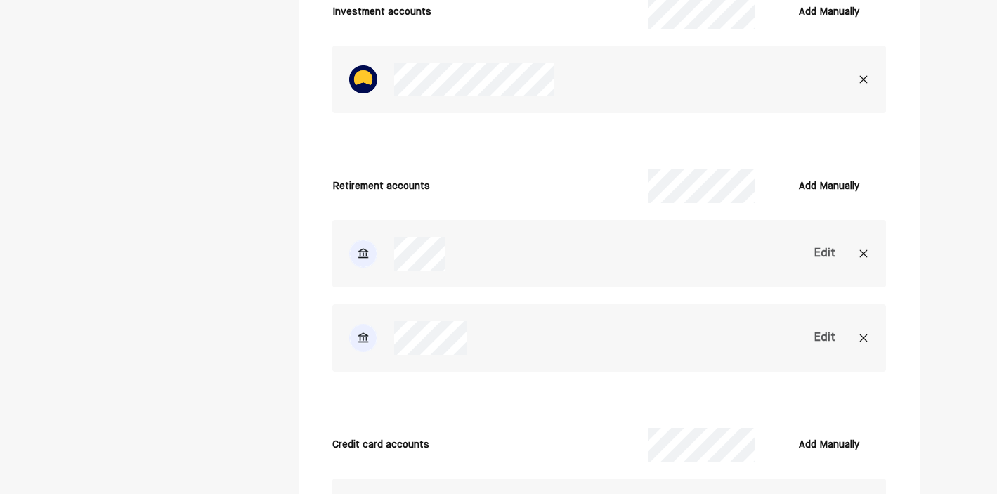
click at [826, 251] on div "Edit" at bounding box center [824, 253] width 21 height 17
select select "**********"
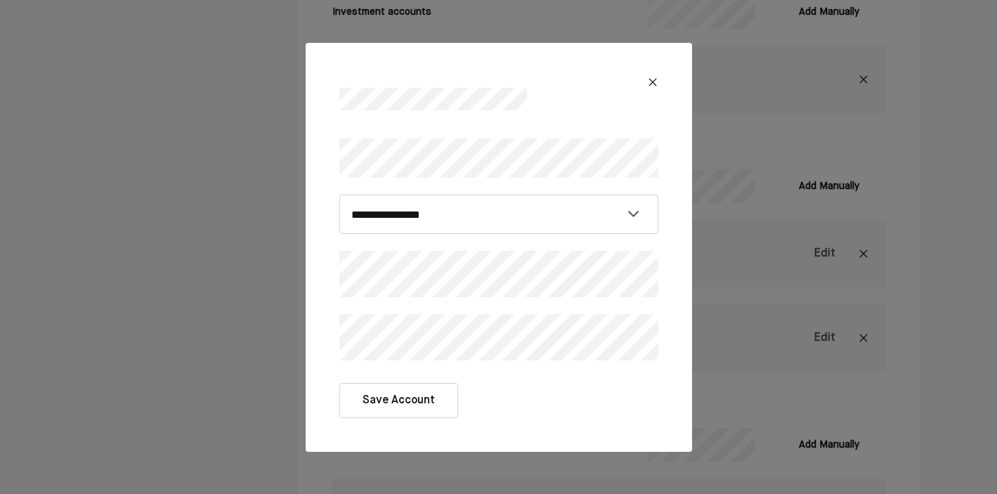
click at [406, 389] on button "Save Account" at bounding box center [398, 400] width 119 height 35
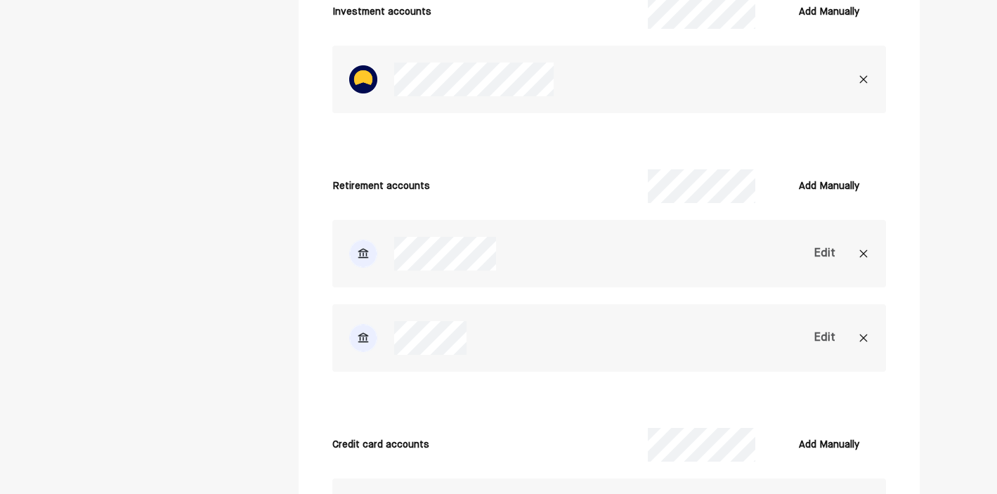
scroll to position [2953, 0]
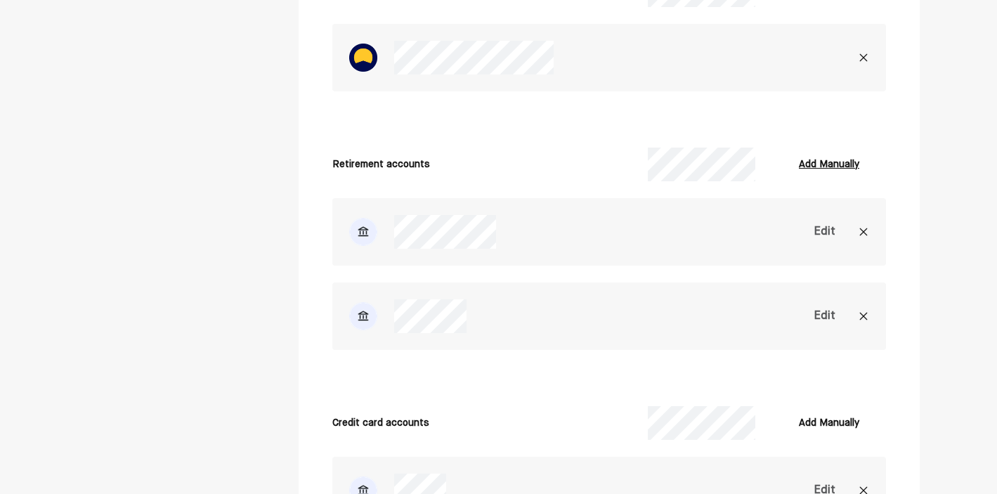
click at [825, 163] on div "Add Manually" at bounding box center [829, 164] width 60 height 17
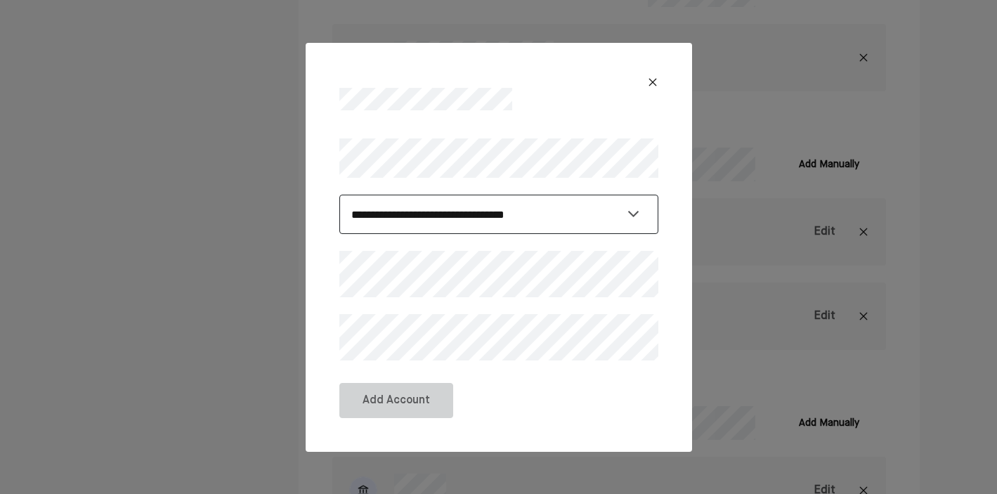
select select "********"
click option "********" at bounding box center [0, 0] width 0 height 0
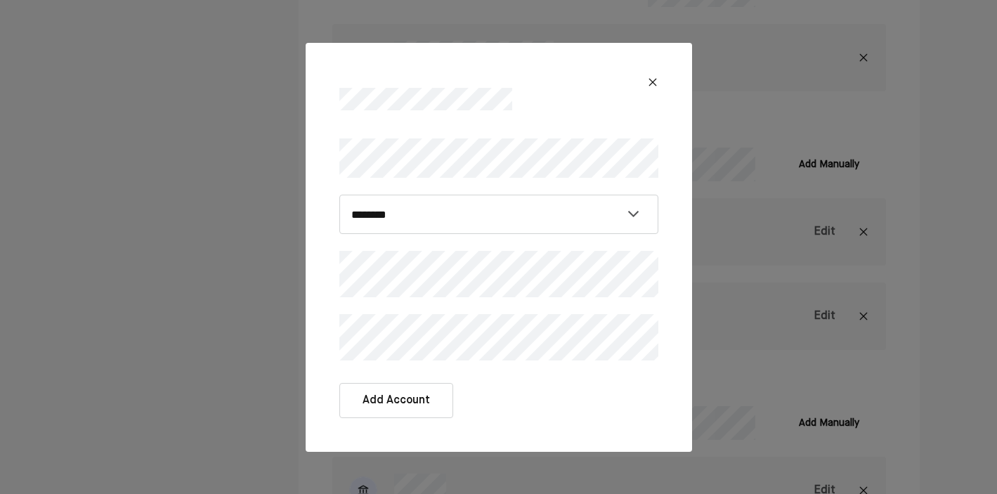
click at [416, 394] on button "Add Account" at bounding box center [396, 400] width 114 height 35
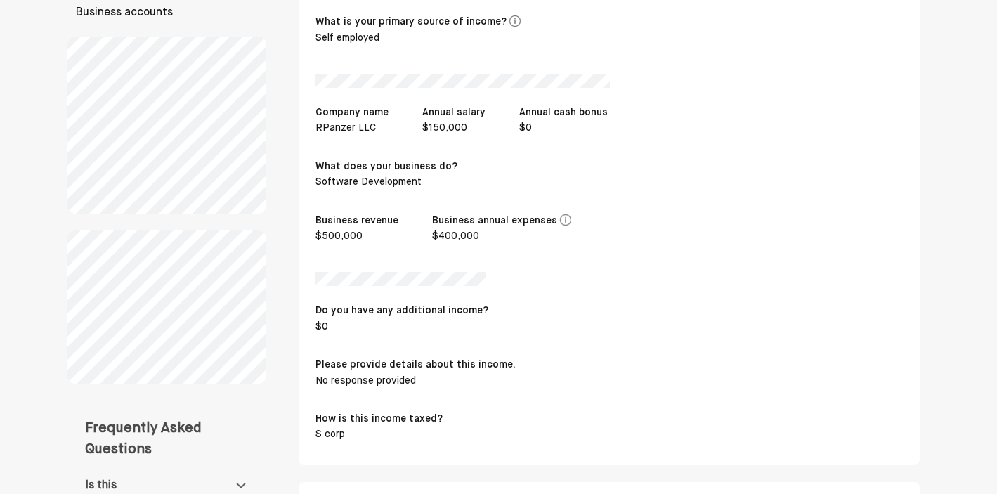
scroll to position [0, 0]
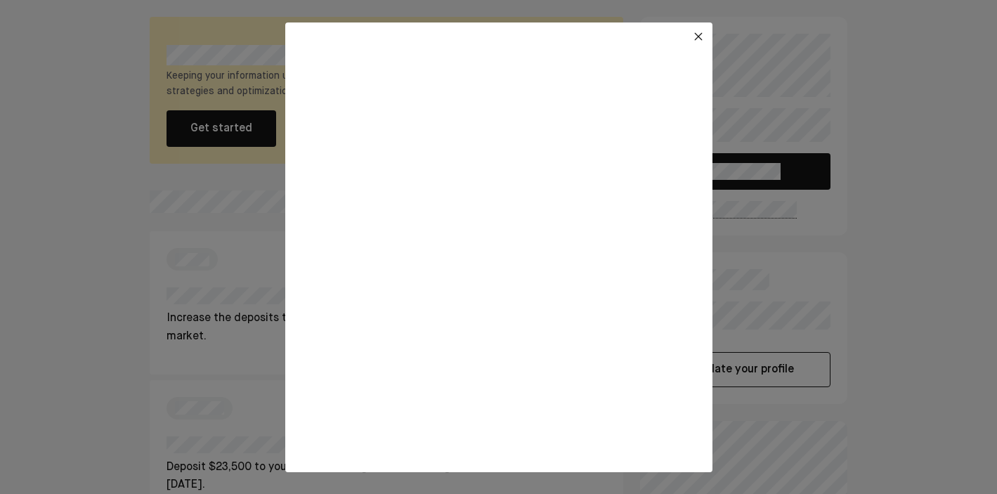
click at [698, 39] on img at bounding box center [698, 36] width 11 height 11
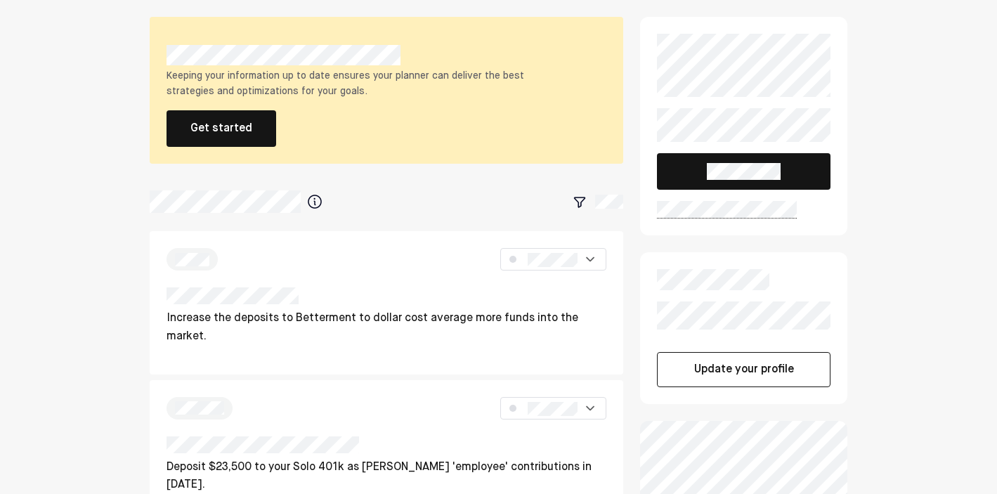
click at [757, 160] on button at bounding box center [744, 171] width 174 height 37
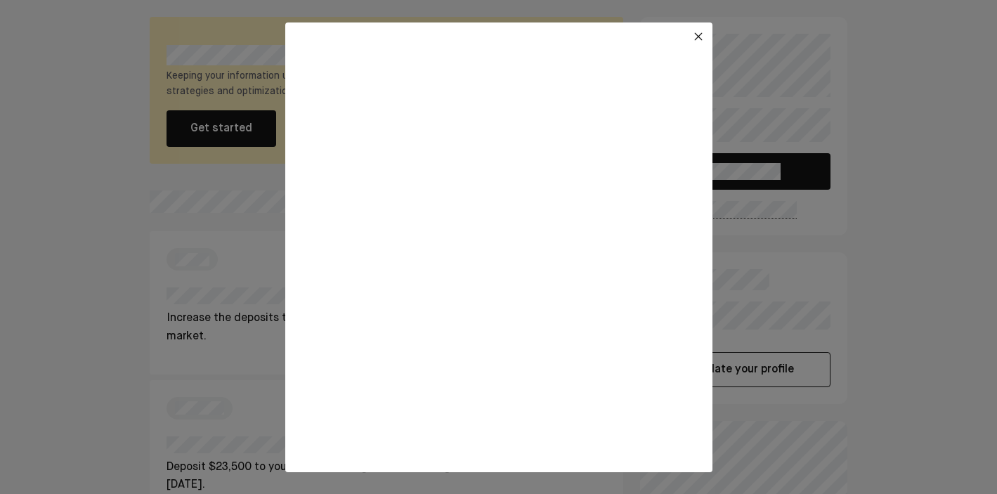
click at [699, 35] on img at bounding box center [698, 36] width 11 height 11
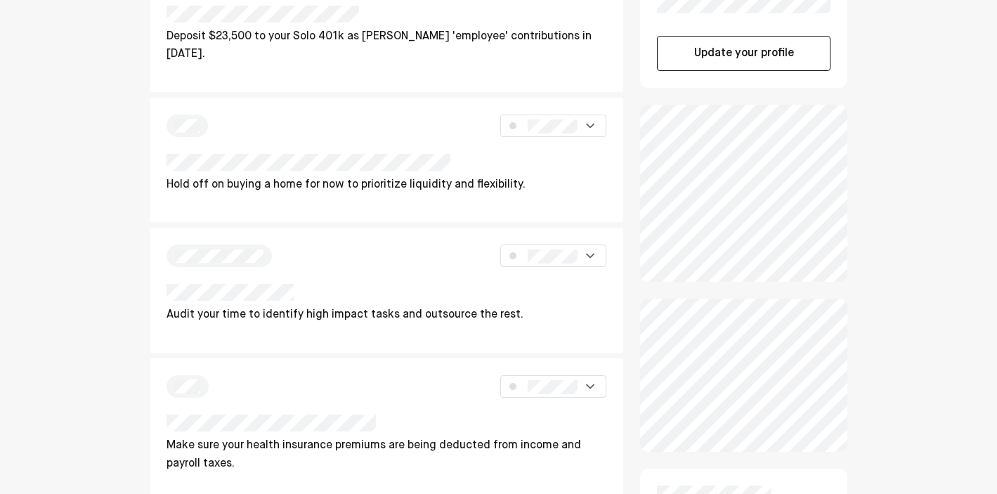
scroll to position [347, 0]
